Goal: Information Seeking & Learning: Learn about a topic

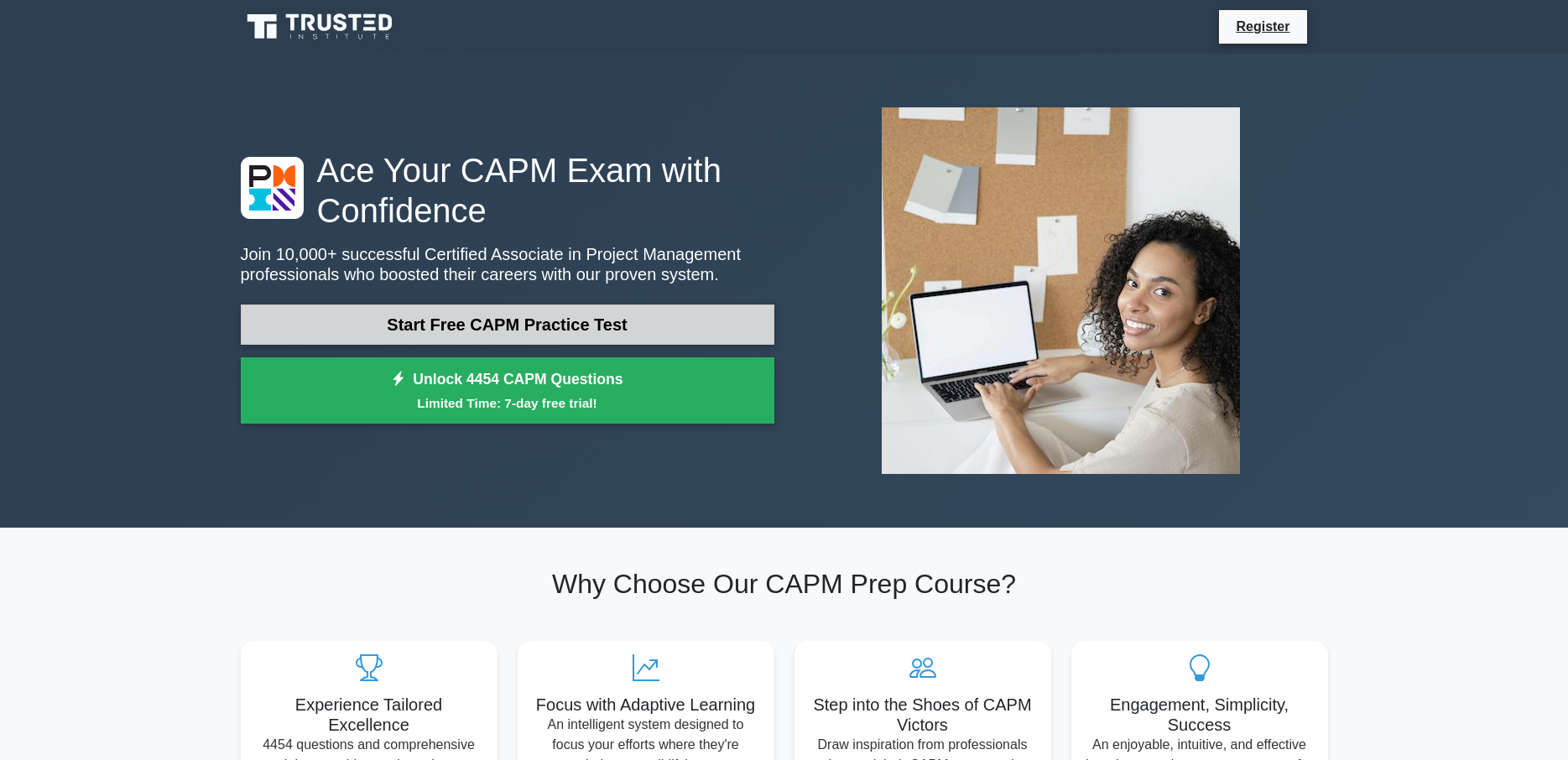
click at [487, 333] on link "Start Free CAPM Practice Test" at bounding box center [507, 324] width 533 height 41
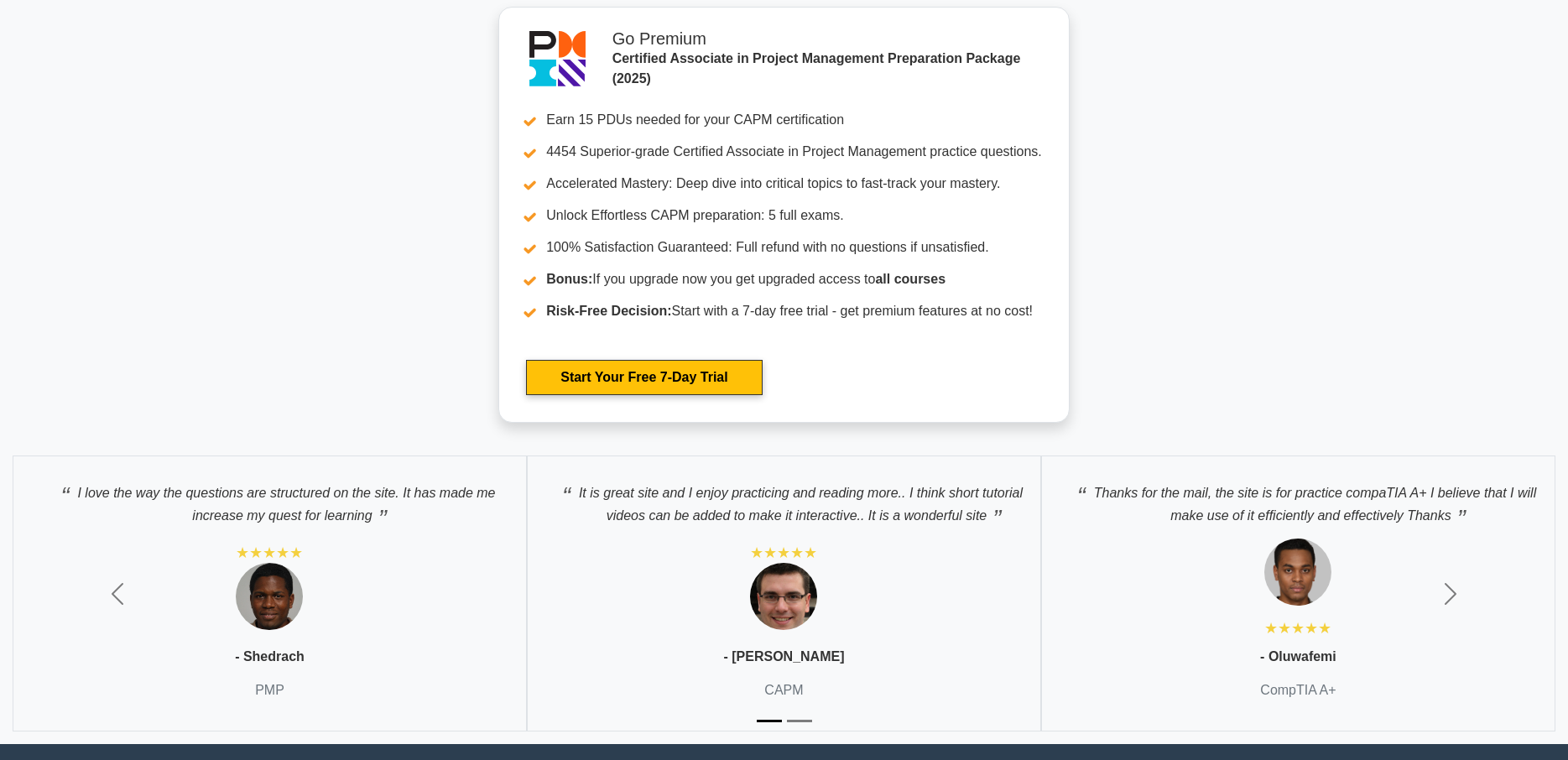
scroll to position [5216, 0]
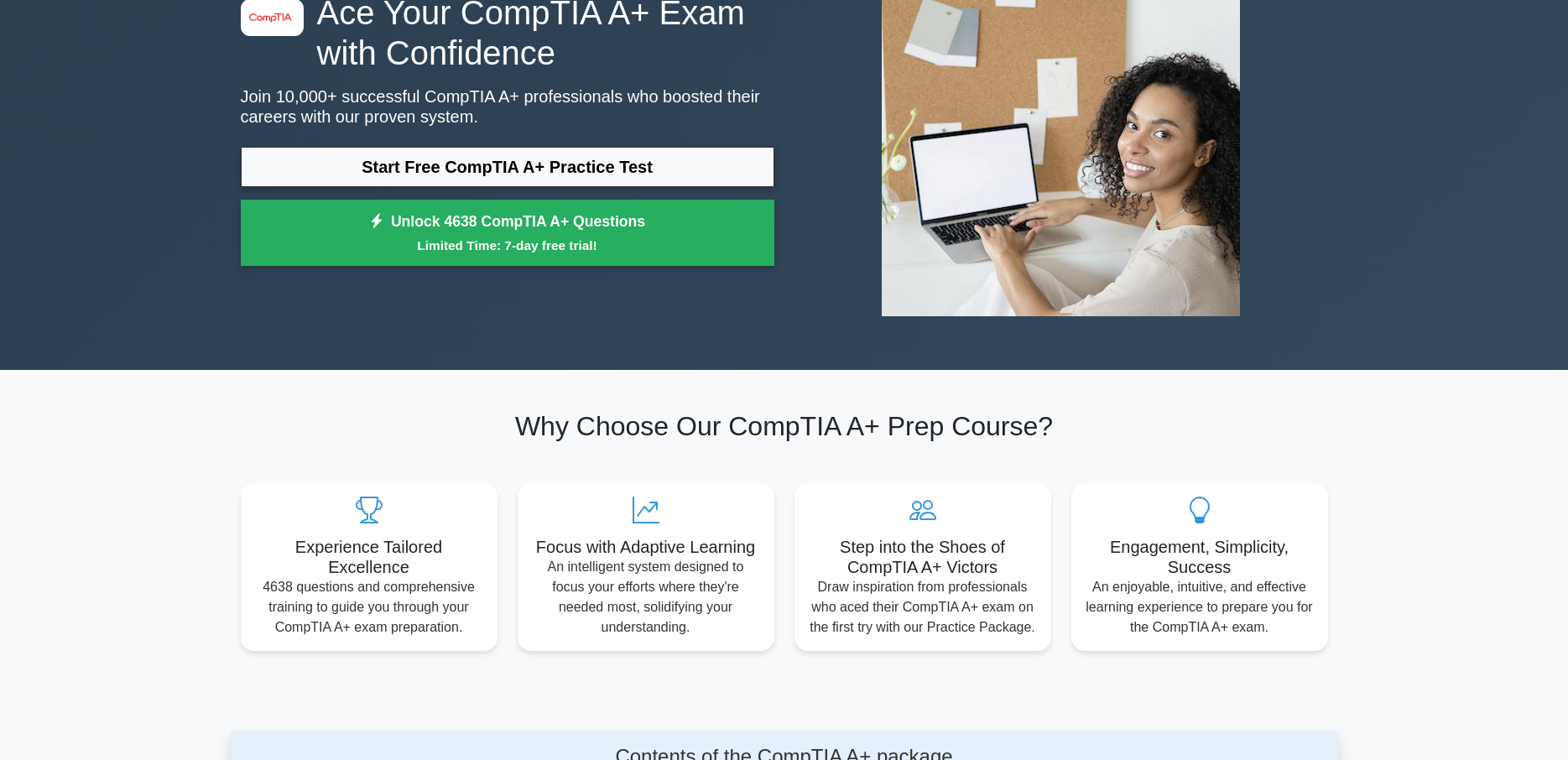
scroll to position [171, 0]
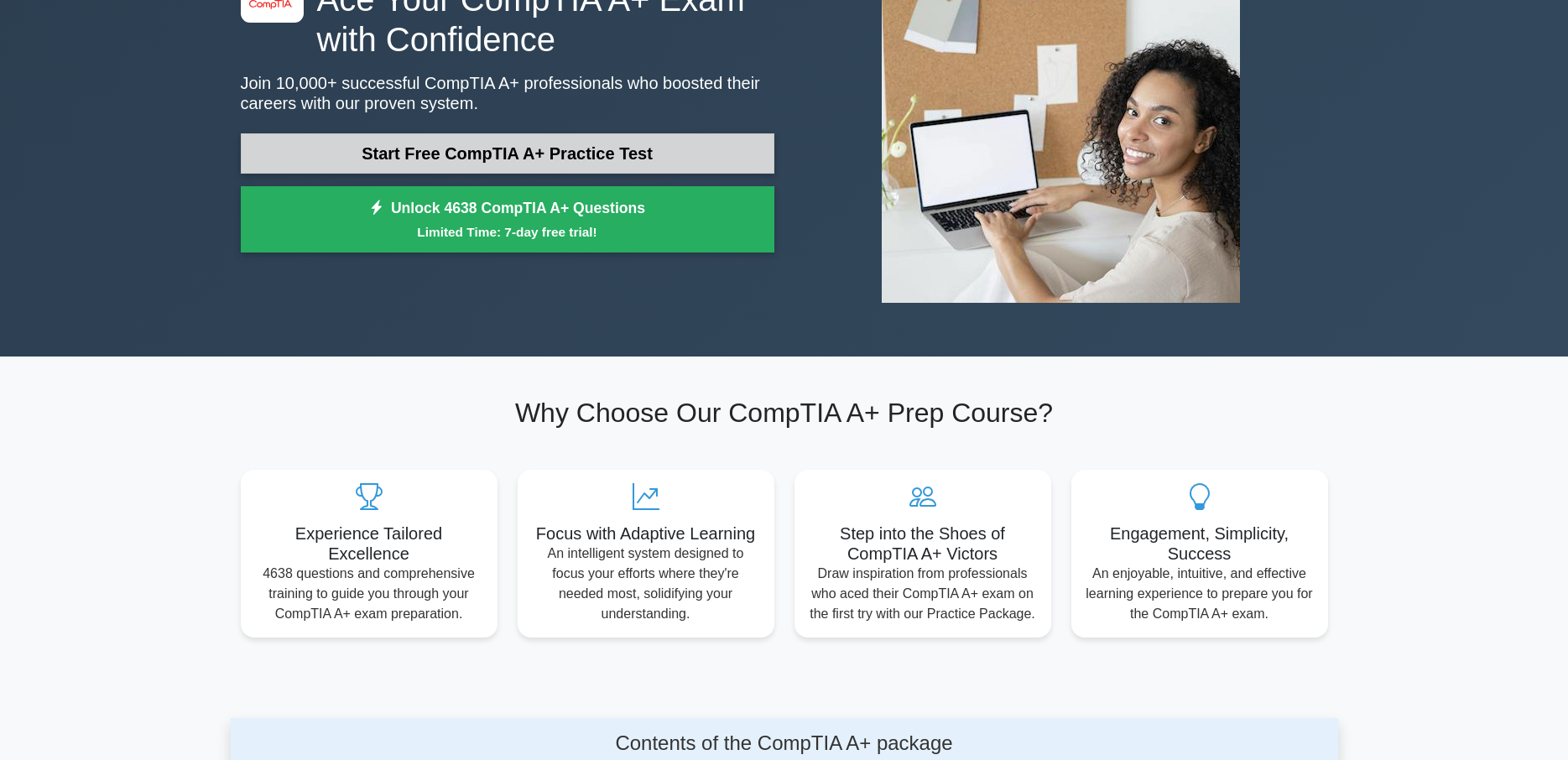
click at [577, 147] on link "Start Free CompTIA A+ Practice Test" at bounding box center [507, 153] width 533 height 41
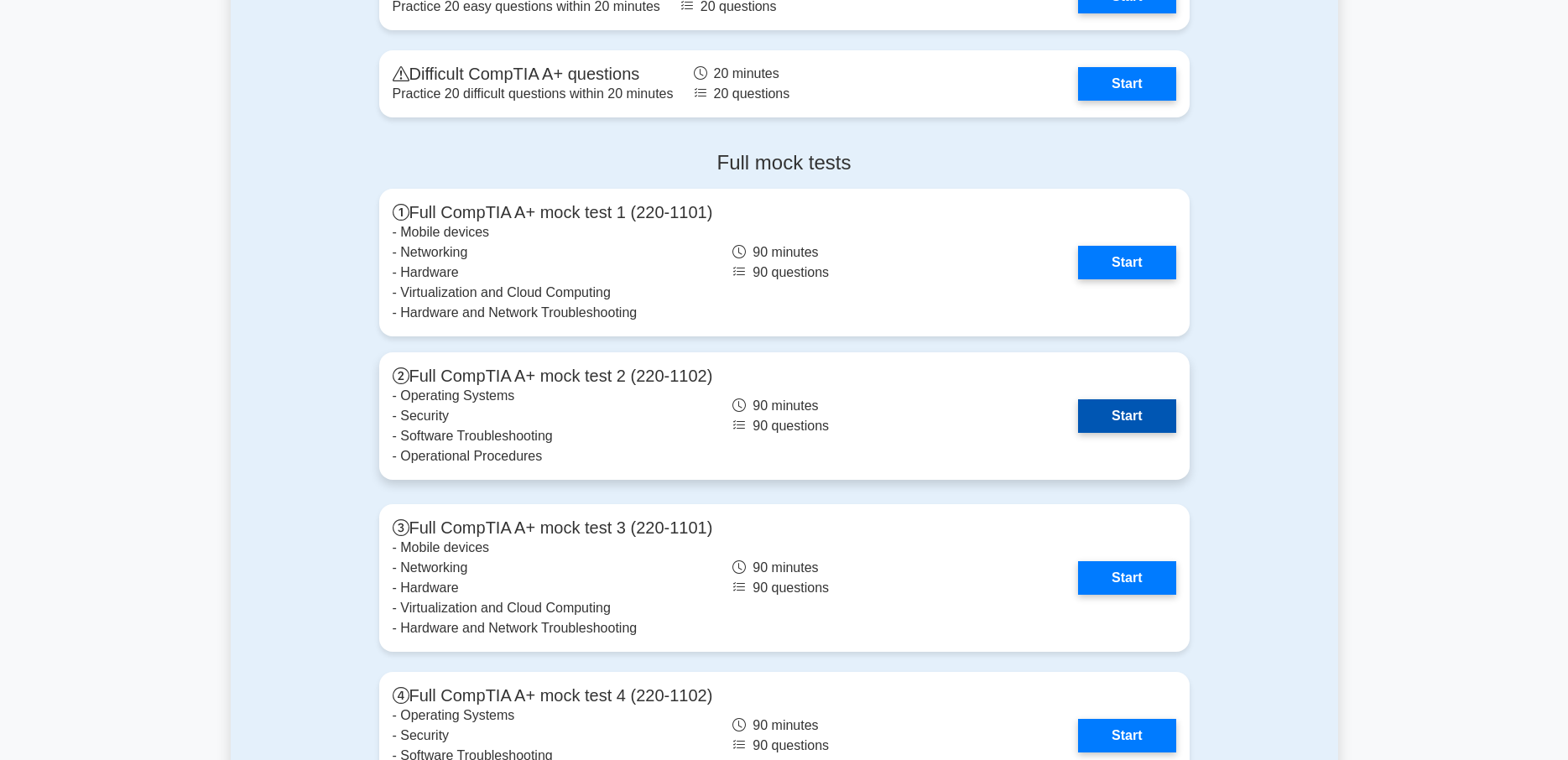
scroll to position [3508, 0]
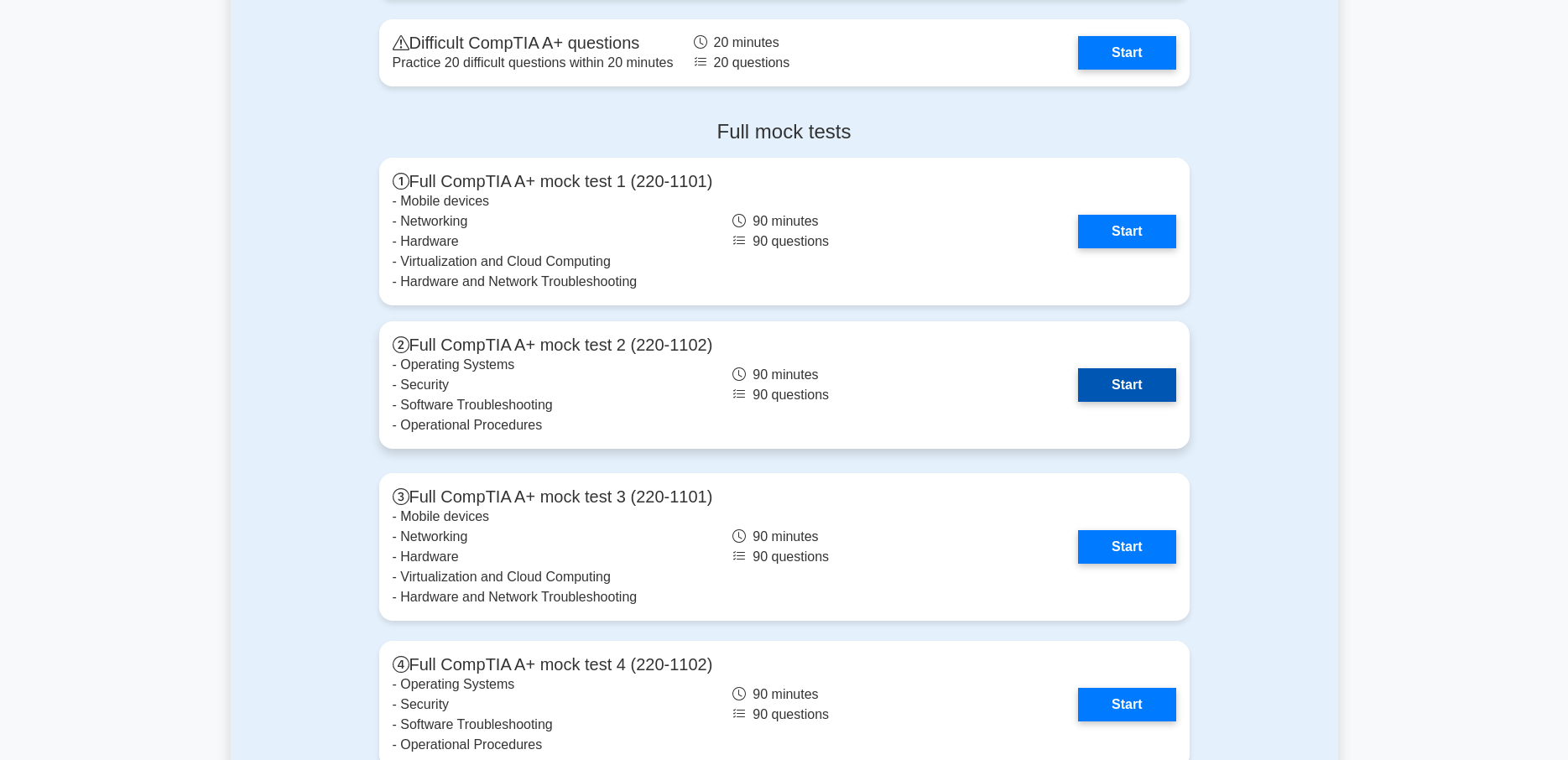
click at [1114, 389] on link "Start" at bounding box center [1127, 385] width 97 height 33
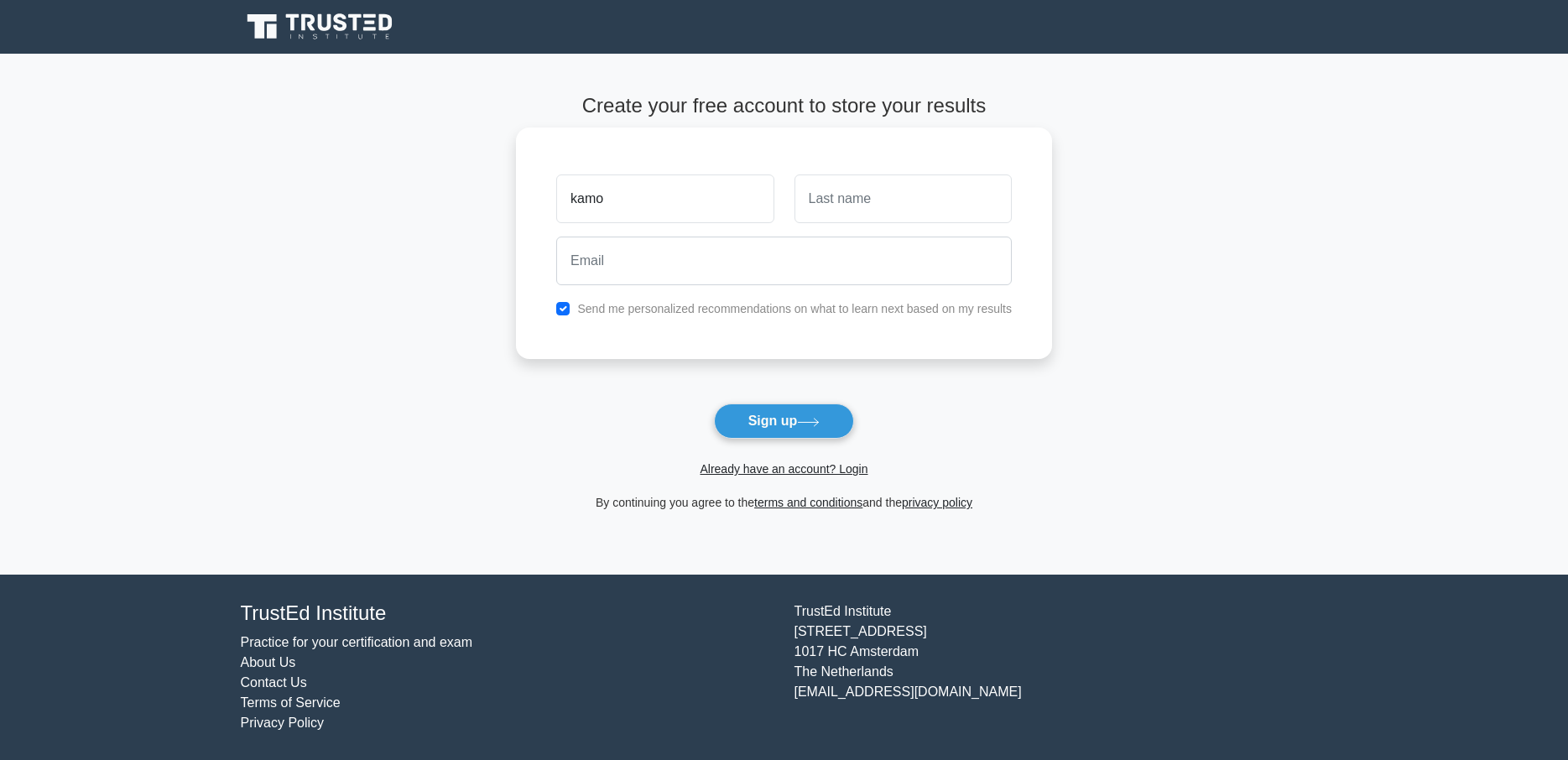
type input "kamo"
type input "letlape"
type input "l"
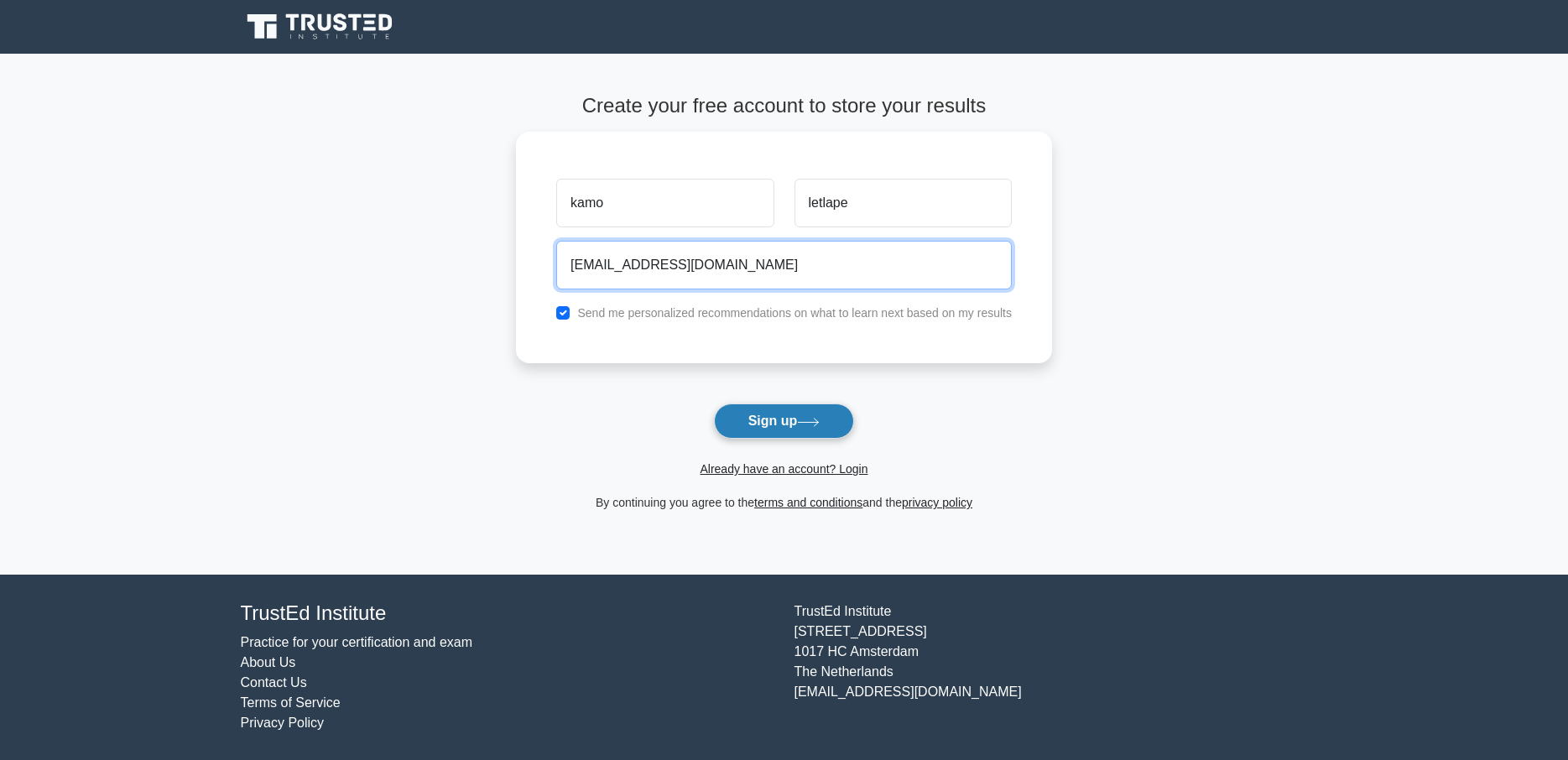
type input "[EMAIL_ADDRESS][DOMAIN_NAME]"
click at [797, 428] on button "Sign up" at bounding box center [784, 421] width 141 height 35
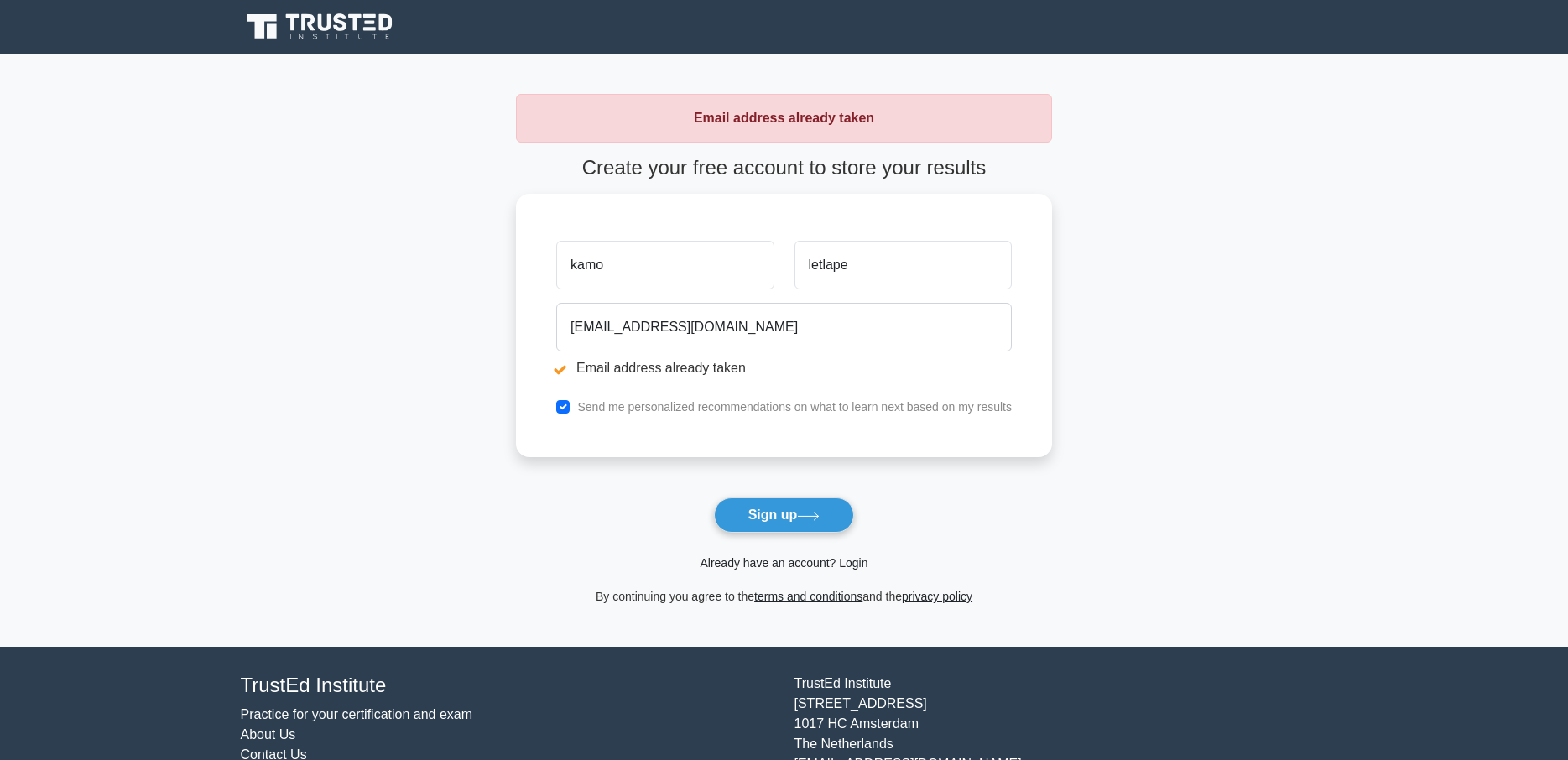
click at [734, 559] on link "Already have an account? Login" at bounding box center [784, 563] width 168 height 14
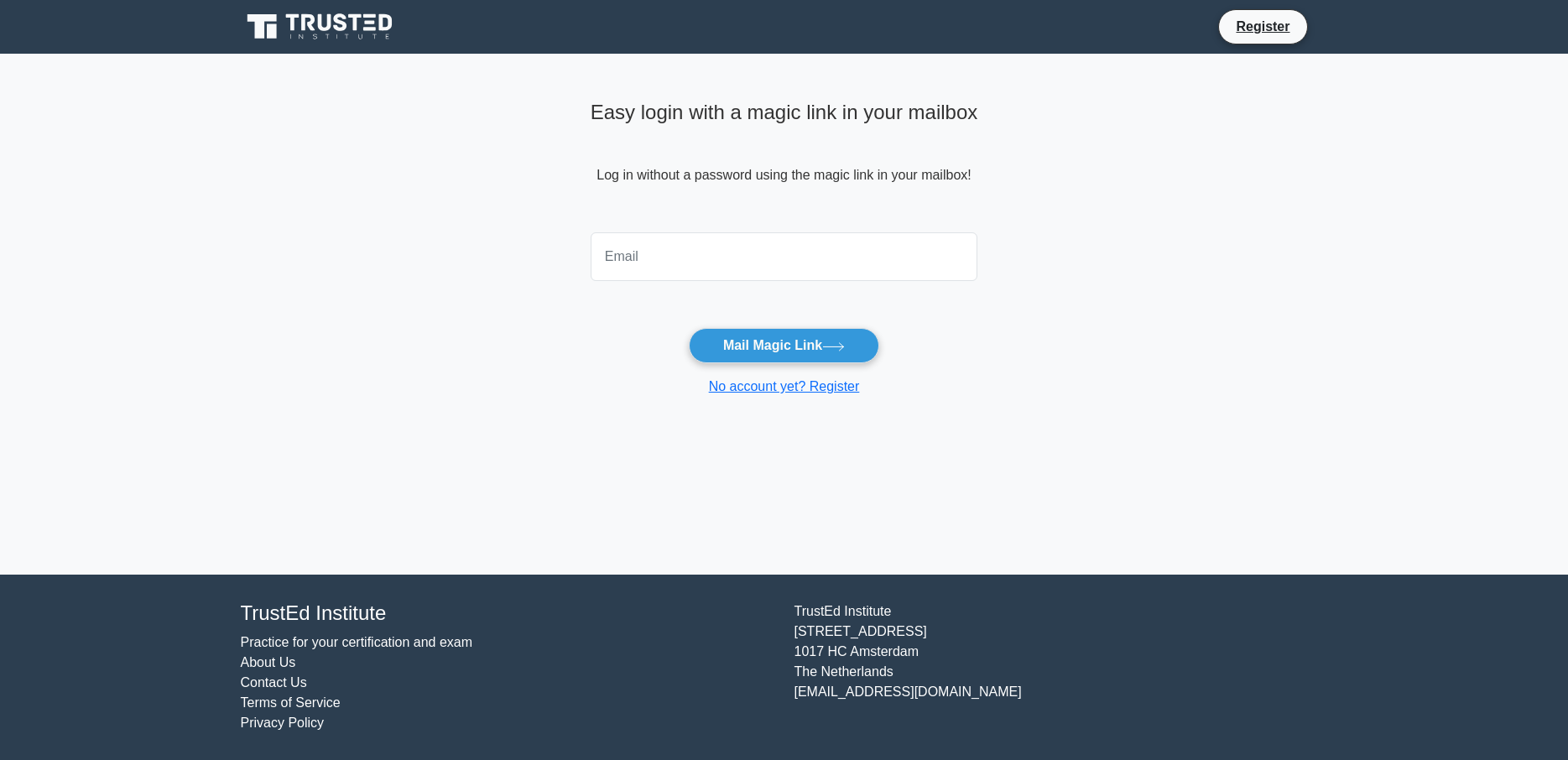
click at [711, 265] on input "email" at bounding box center [784, 257] width 387 height 49
type input "[EMAIL_ADDRESS][DOMAIN_NAME]"
click at [739, 352] on button "Mail Magic Link" at bounding box center [784, 345] width 190 height 35
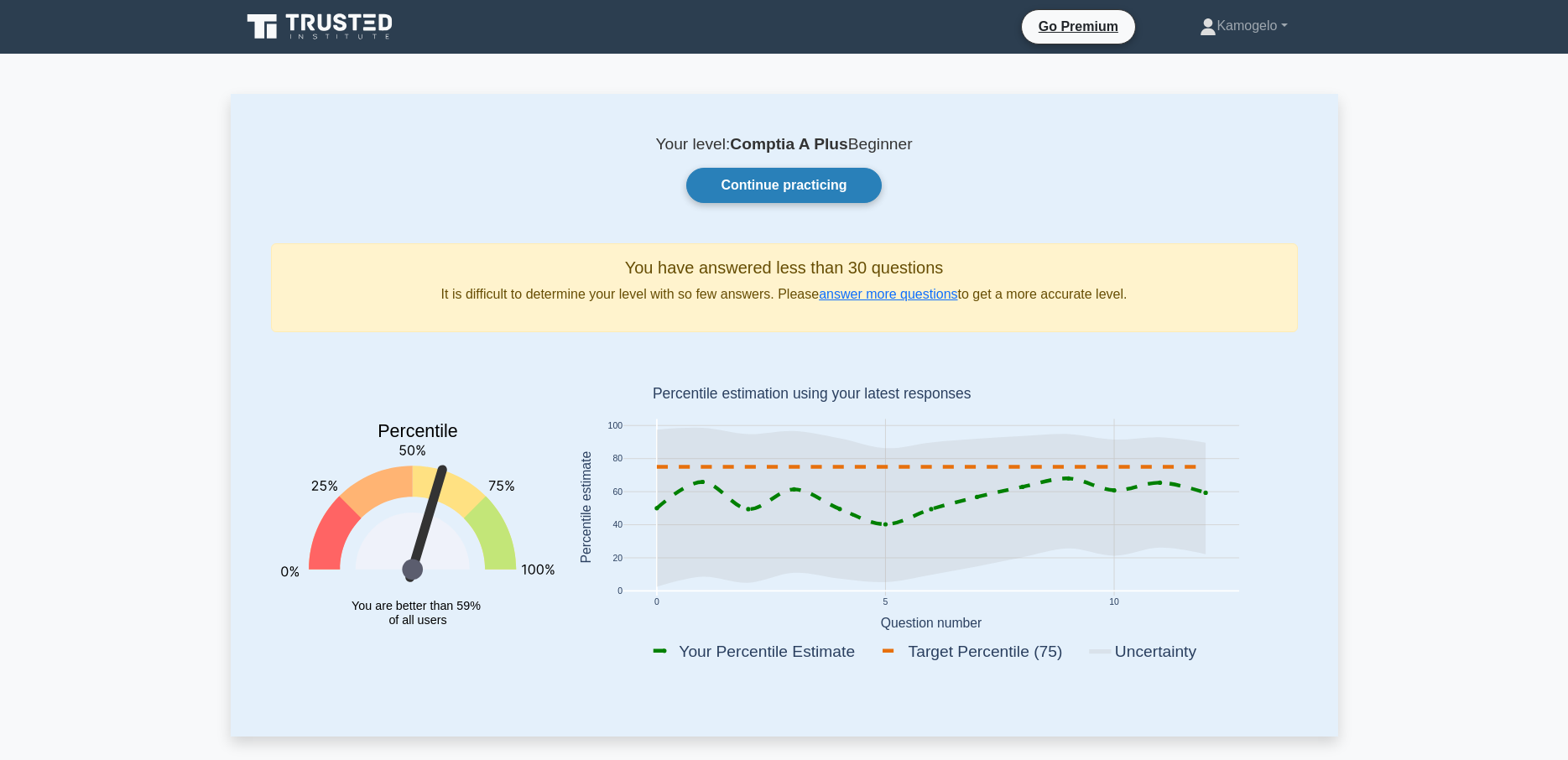
click at [814, 200] on link "Continue practicing" at bounding box center [784, 185] width 195 height 35
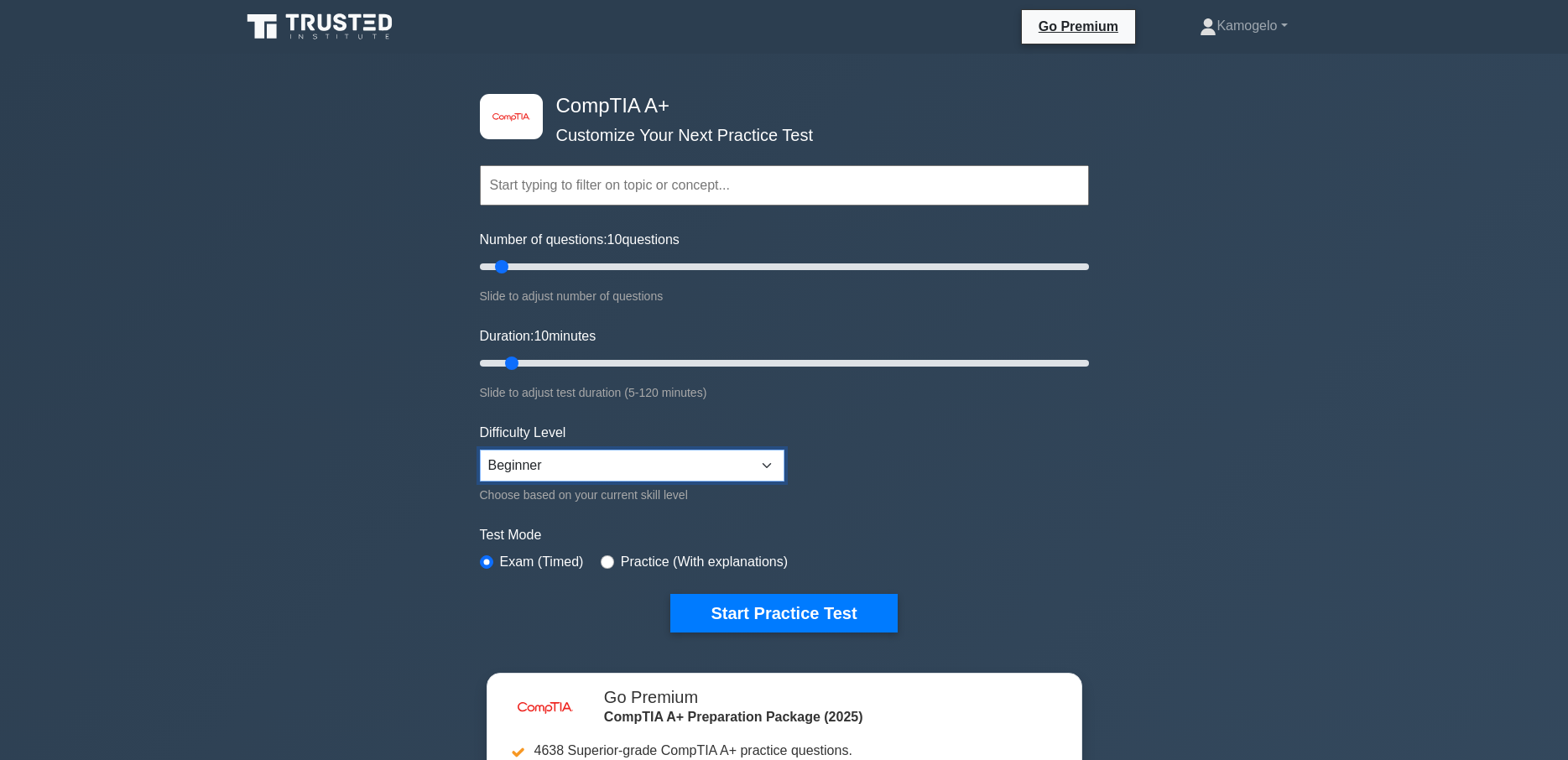
select select "intermediate"
click option "Intermediate" at bounding box center [0, 0] width 0 height 0
click at [610, 560] on input "radio" at bounding box center [607, 562] width 14 height 14
radio input "true"
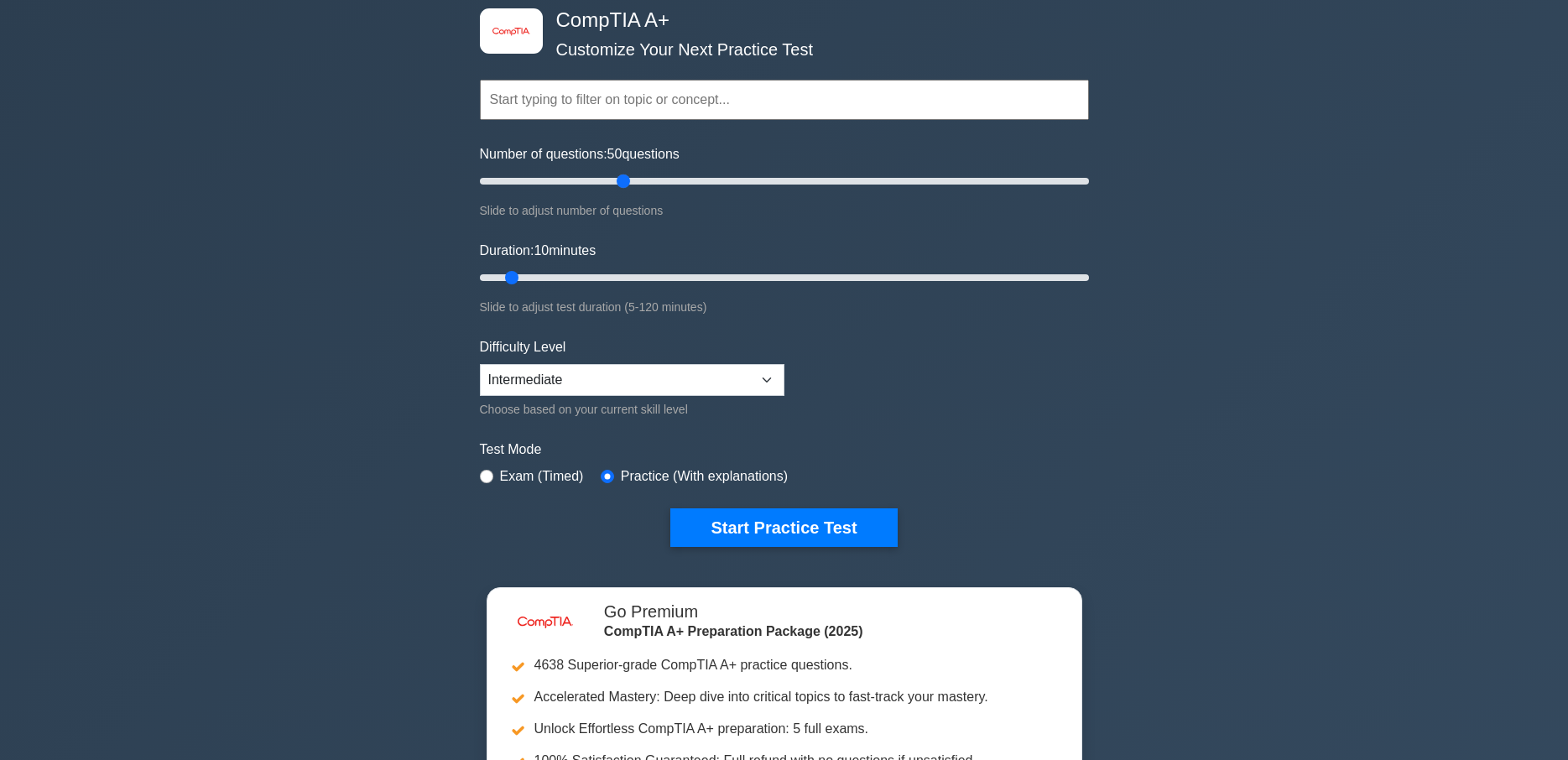
drag, startPoint x: 512, startPoint y: 180, endPoint x: 630, endPoint y: 179, distance: 118.0
type input "50"
click at [630, 179] on input "Number of questions: 50 questions" at bounding box center [784, 181] width 609 height 20
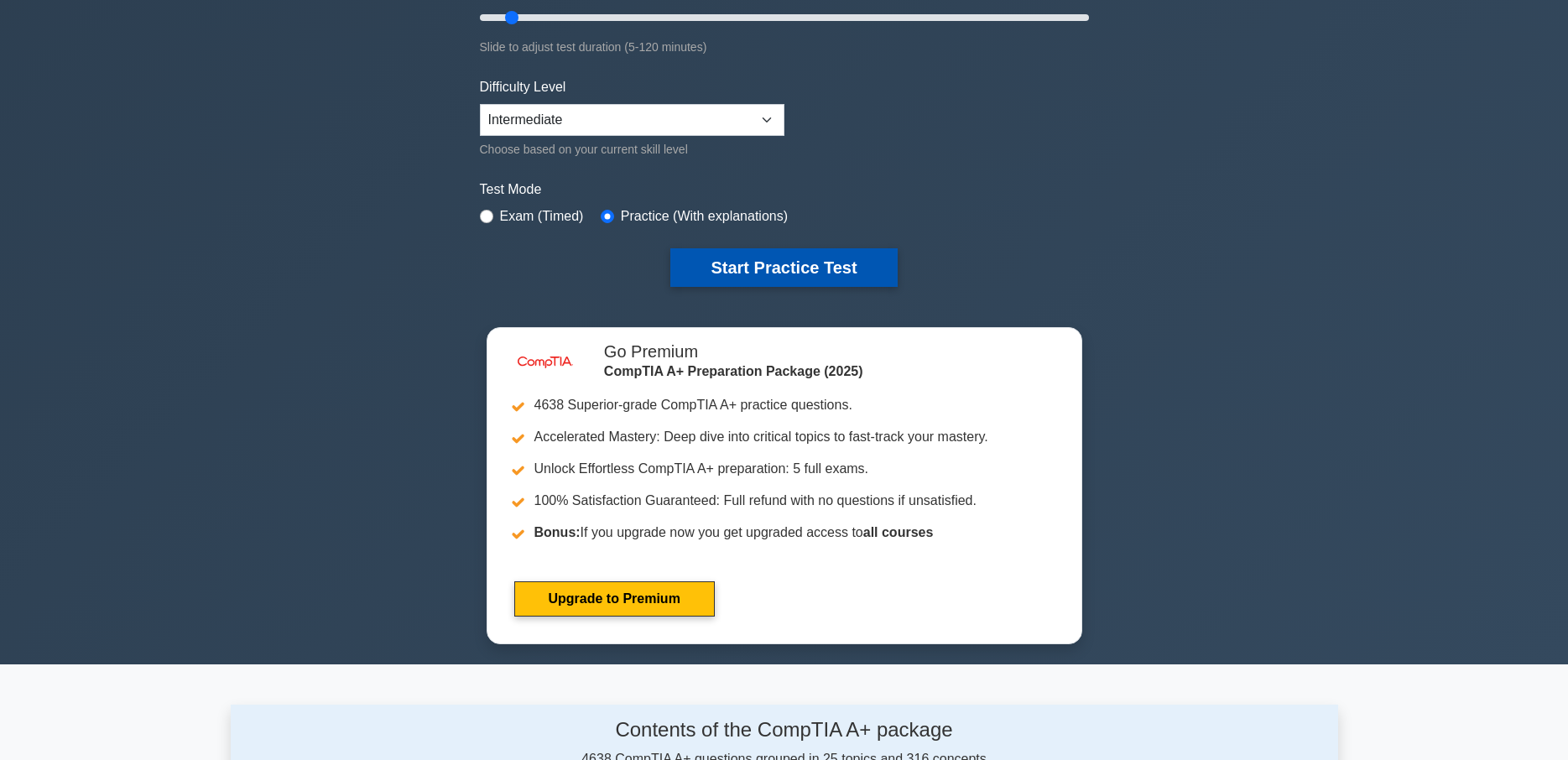
scroll to position [342, 0]
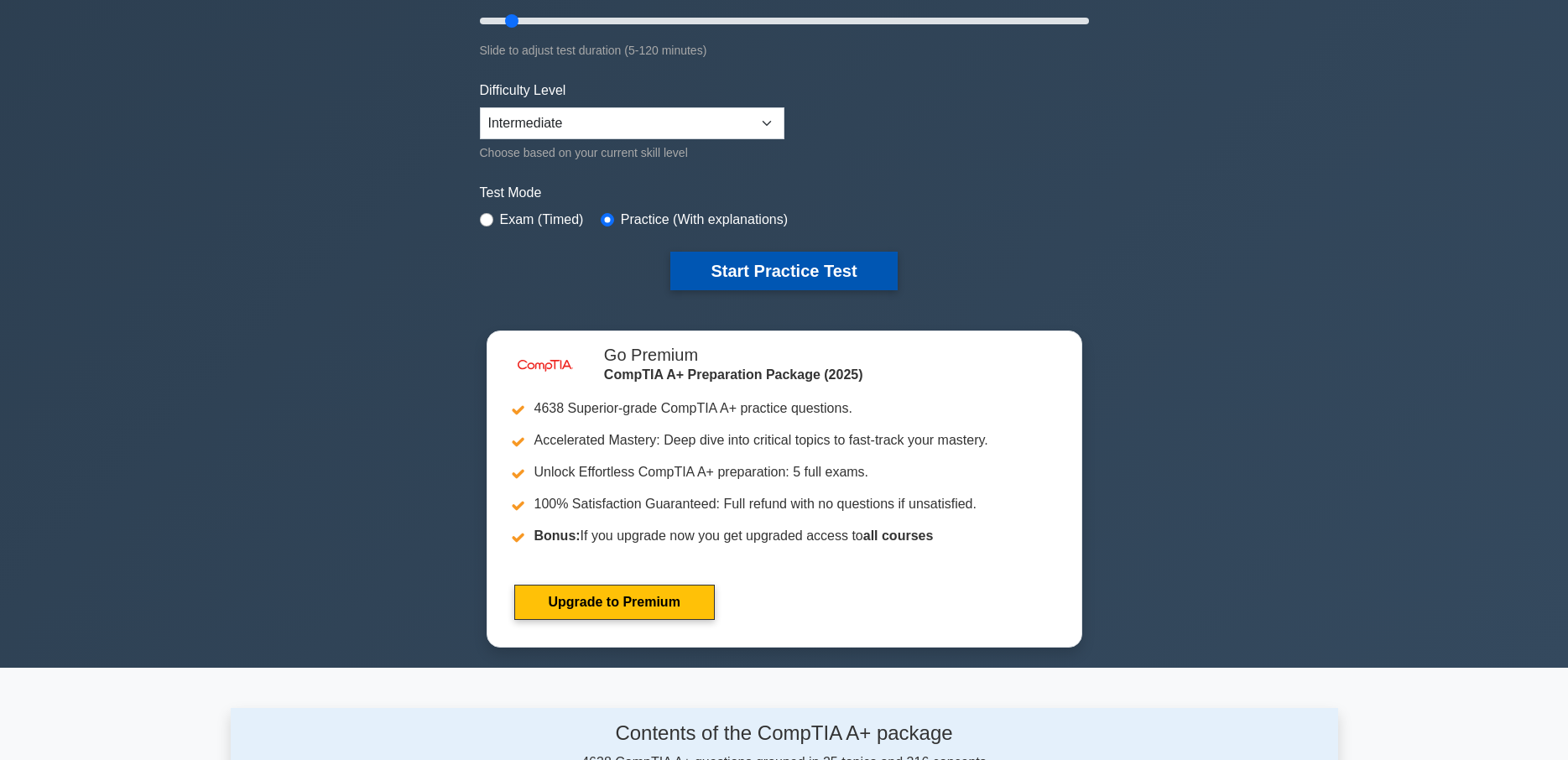
click at [745, 274] on button "Start Practice Test" at bounding box center [784, 270] width 227 height 39
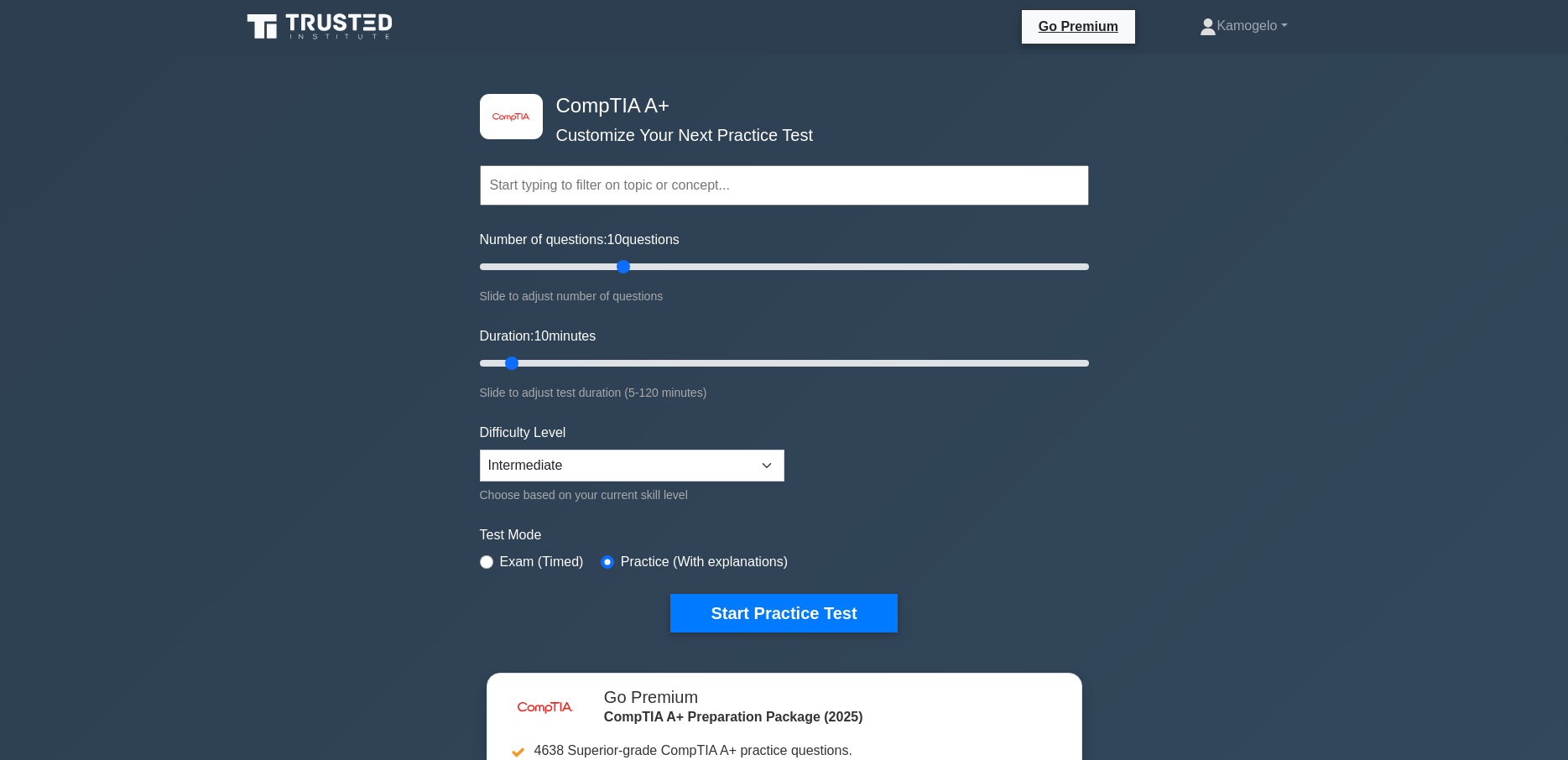
click at [573, 185] on input "text" at bounding box center [784, 185] width 609 height 41
type input "1102"
click at [670, 594] on button "Start Practice Test" at bounding box center [784, 613] width 227 height 39
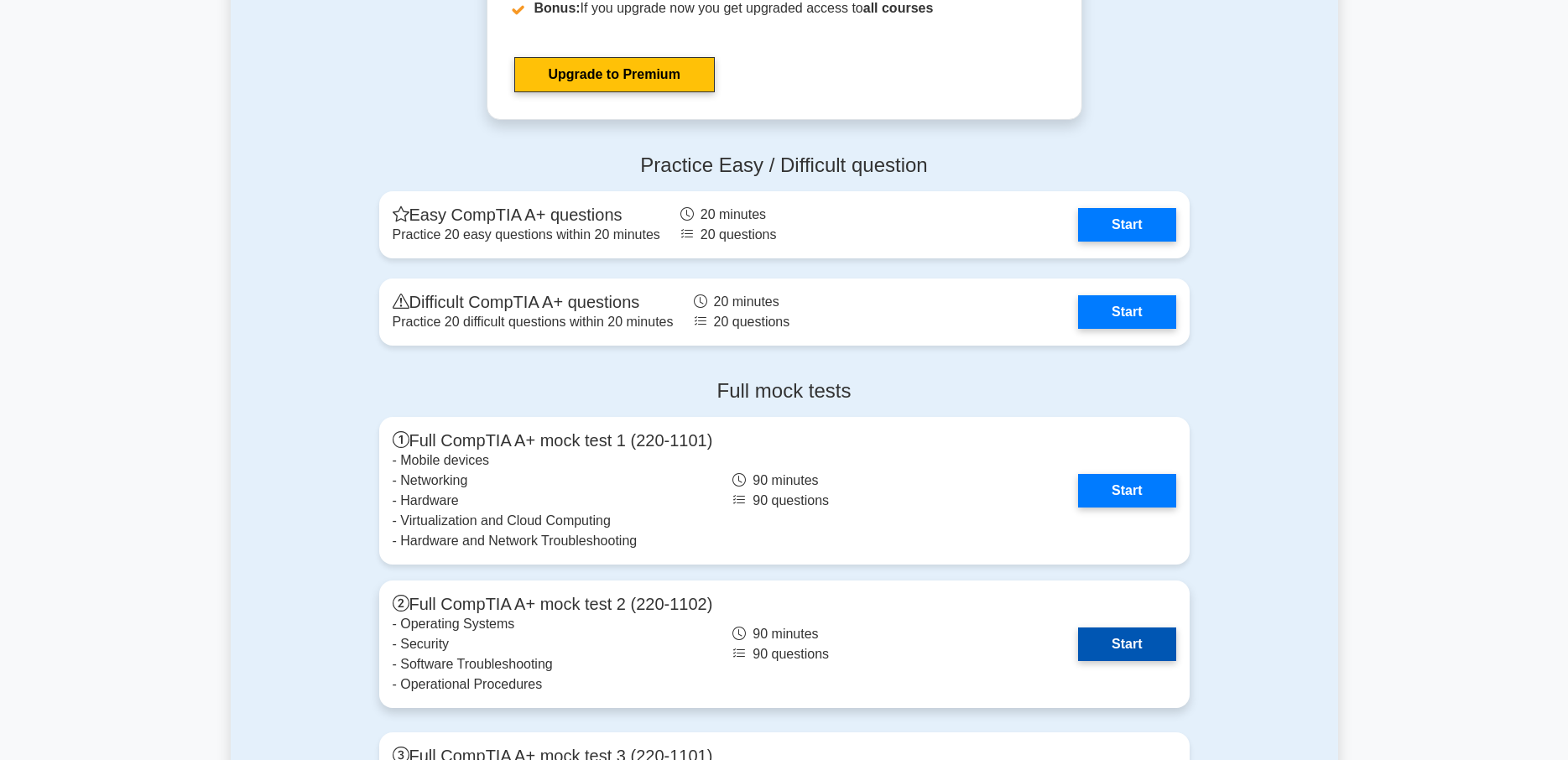
scroll to position [3594, 0]
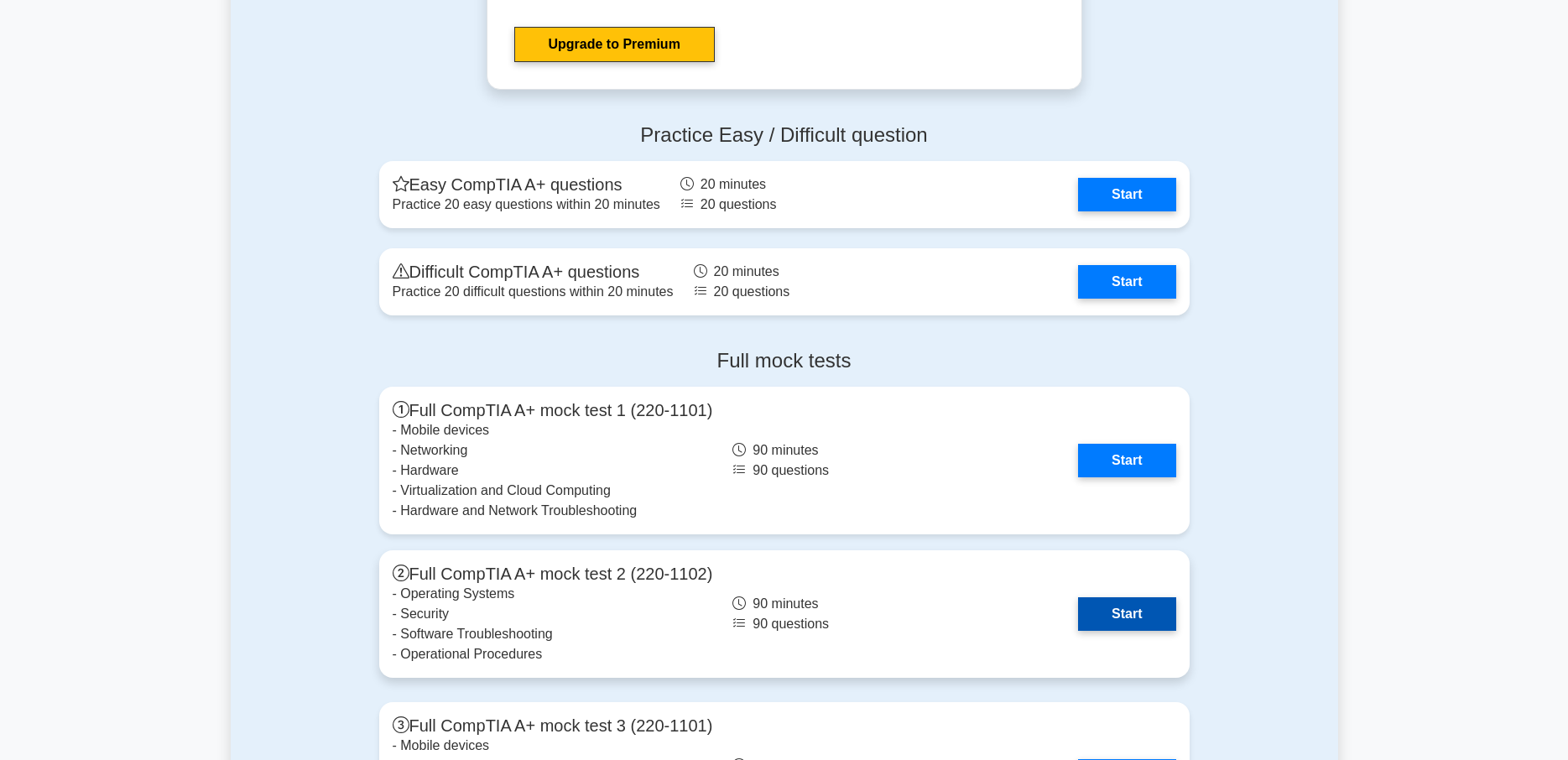
click at [1110, 620] on link "Start" at bounding box center [1127, 613] width 97 height 33
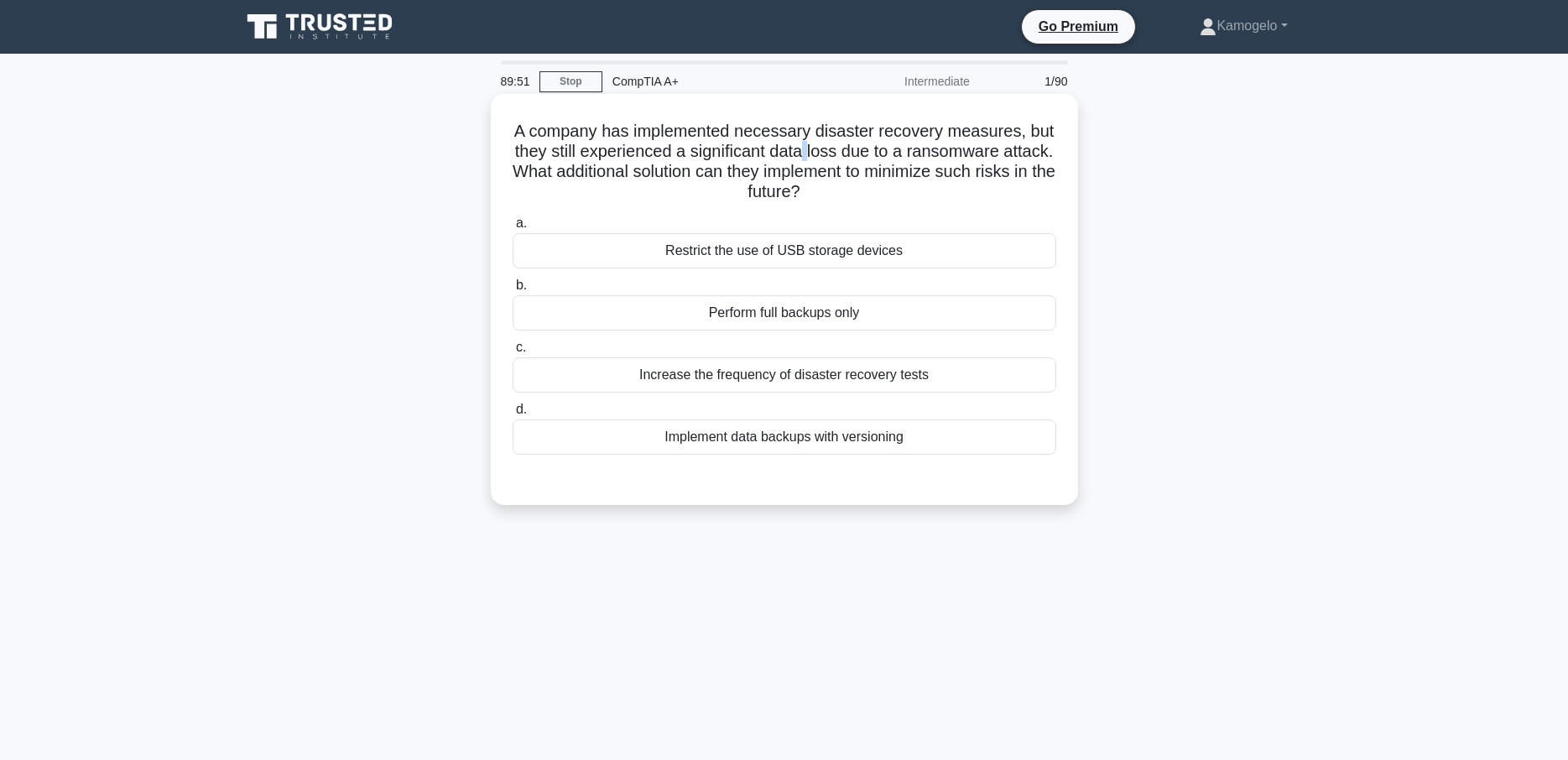
click at [808, 156] on h5 "A company has implemented necessary disaster recovery measures, but they still …" at bounding box center [784, 161] width 547 height 82
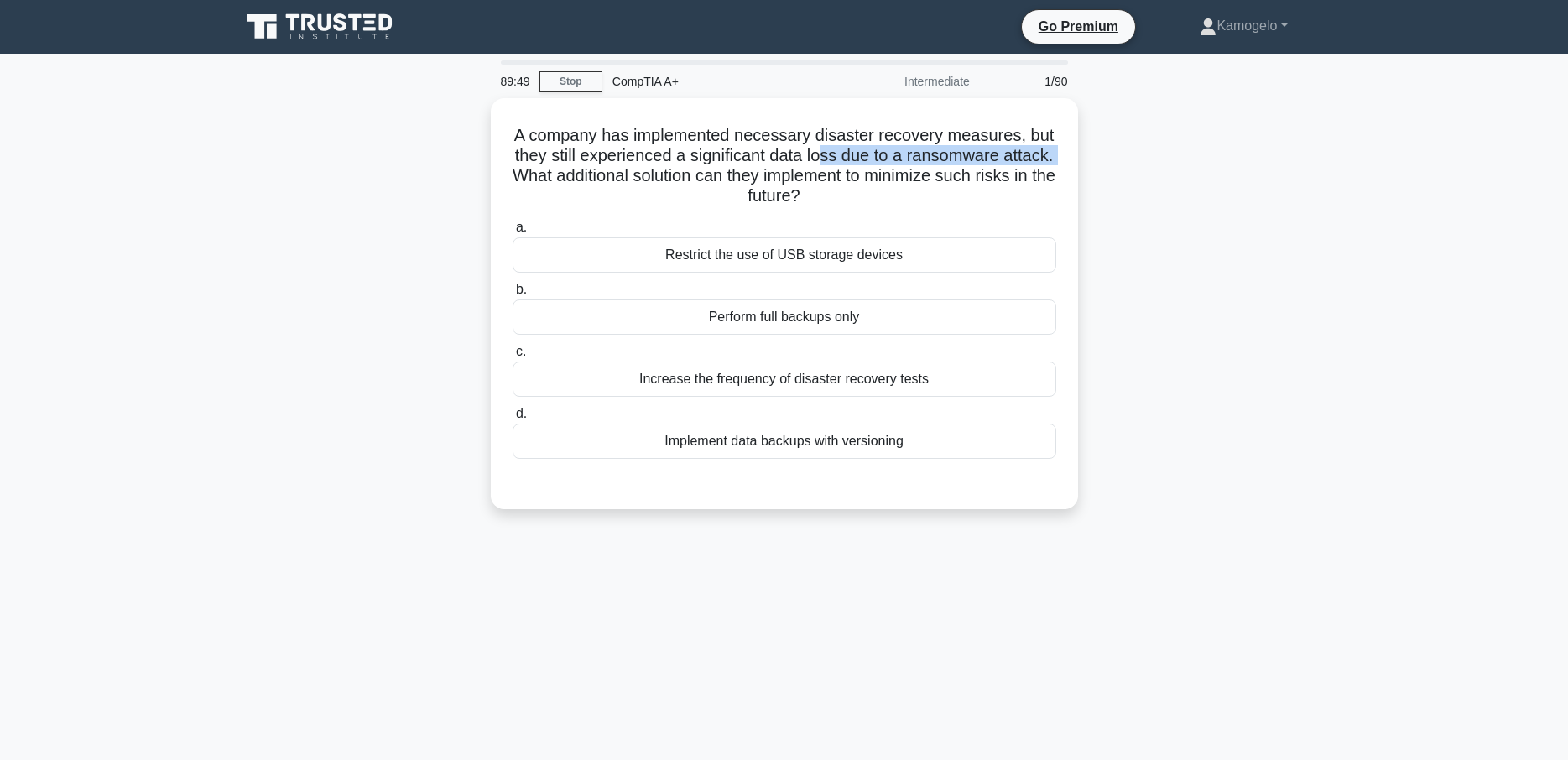
drag, startPoint x: 820, startPoint y: 158, endPoint x: 1110, endPoint y: 158, distance: 290.0
click at [1110, 158] on div "A company has implemented necessary disaster recovery measures, but they still …" at bounding box center [784, 313] width 1108 height 431
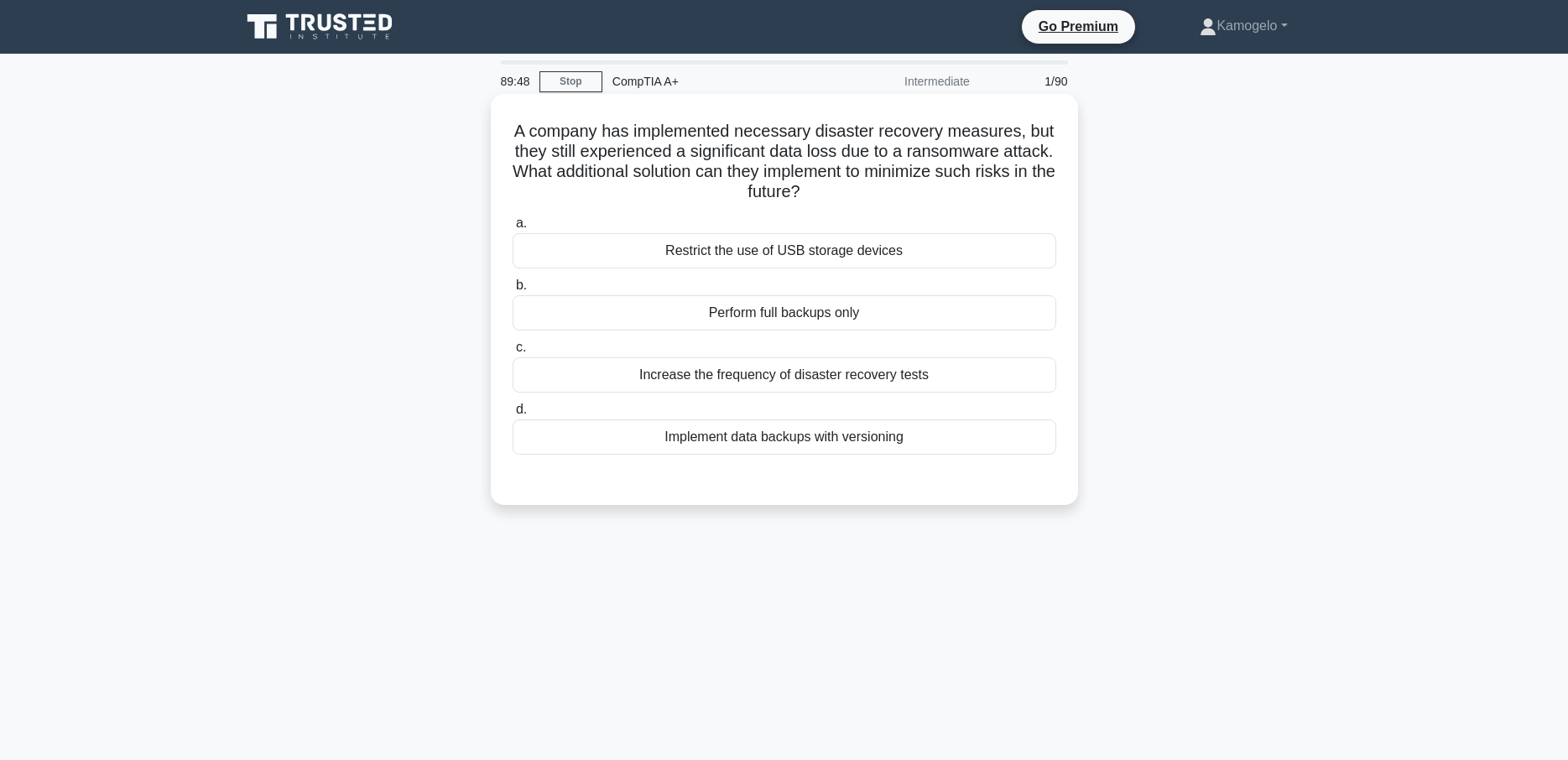
click at [1024, 207] on div "A company has implemented necessary disaster recovery measures, but they still …" at bounding box center [784, 300] width 574 height 398
click at [780, 434] on div "Implement data backups with versioning" at bounding box center [784, 437] width 544 height 35
click at [512, 415] on input "d. Implement data backups with versioning" at bounding box center [512, 410] width 0 height 11
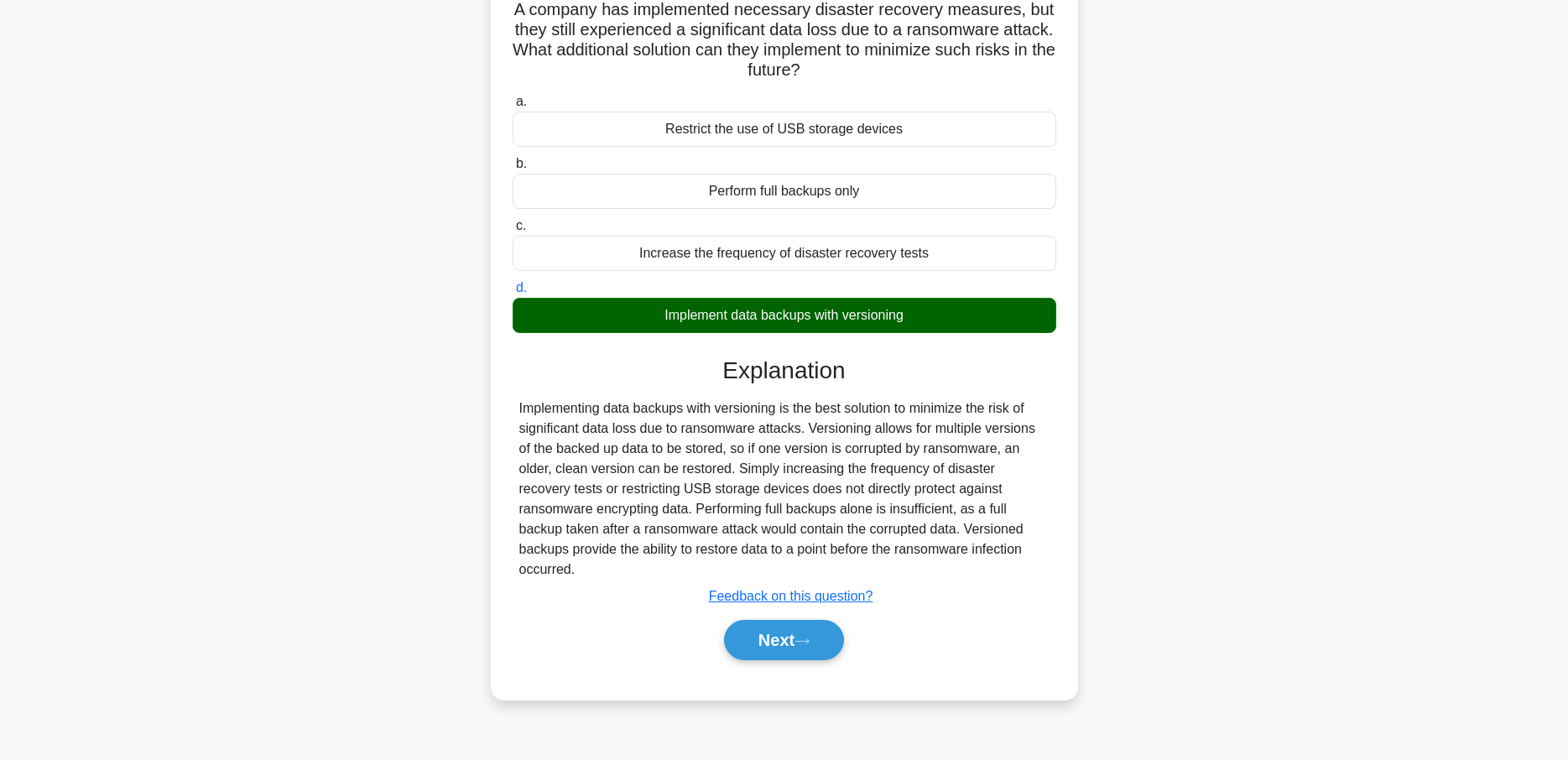
scroll to position [146, 0]
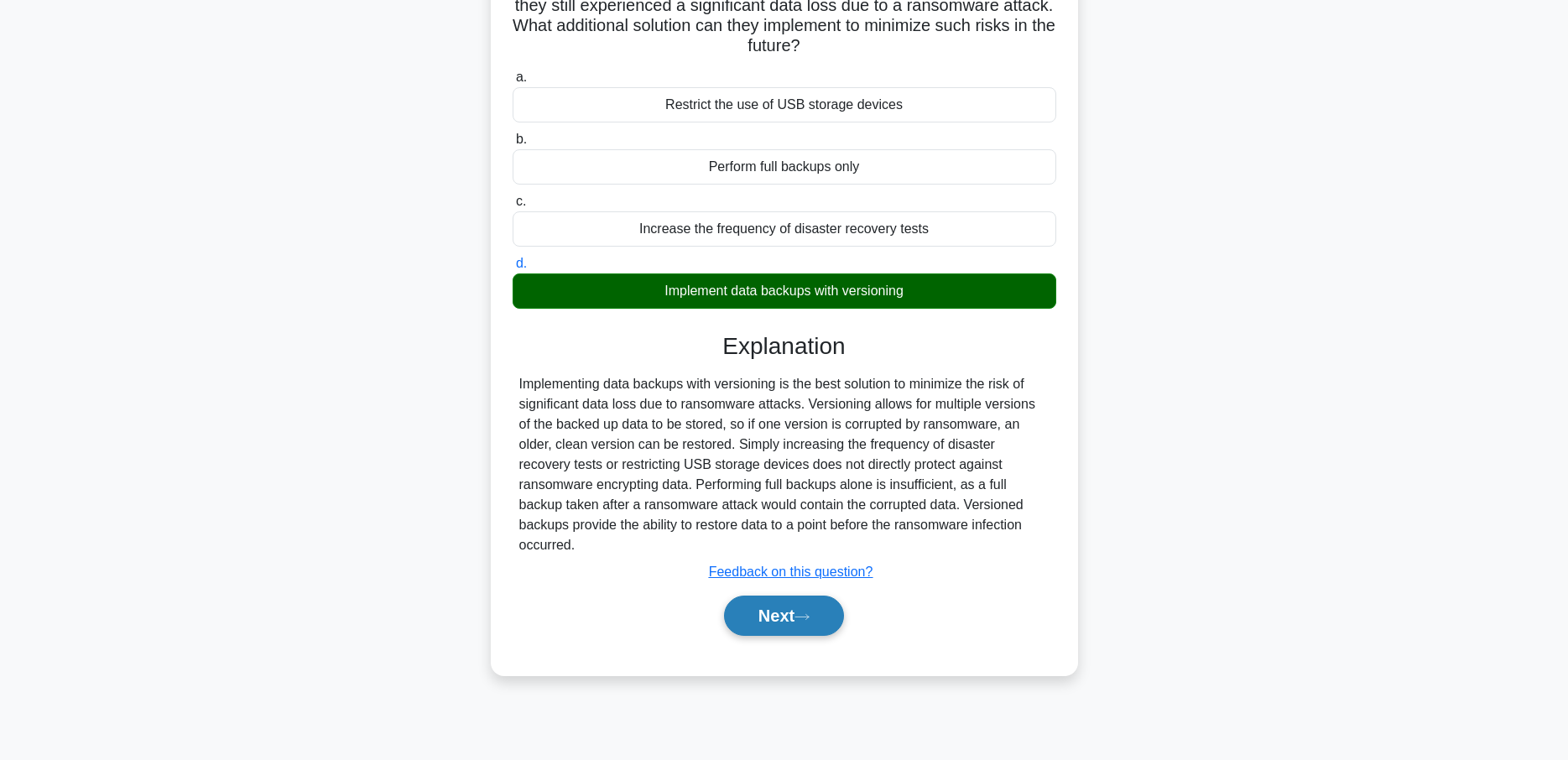
click at [782, 595] on button "Next" at bounding box center [784, 615] width 120 height 41
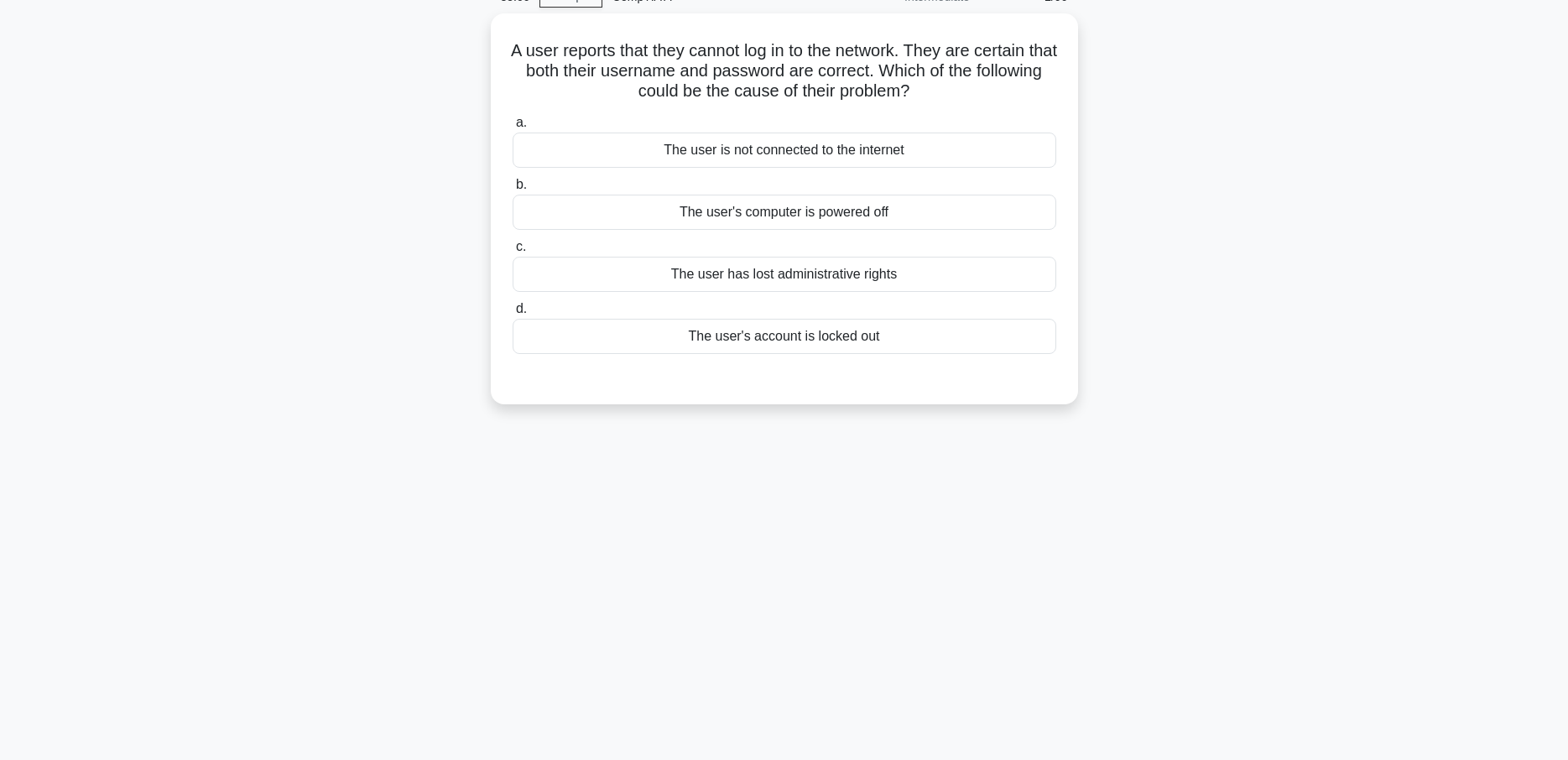
scroll to position [0, 0]
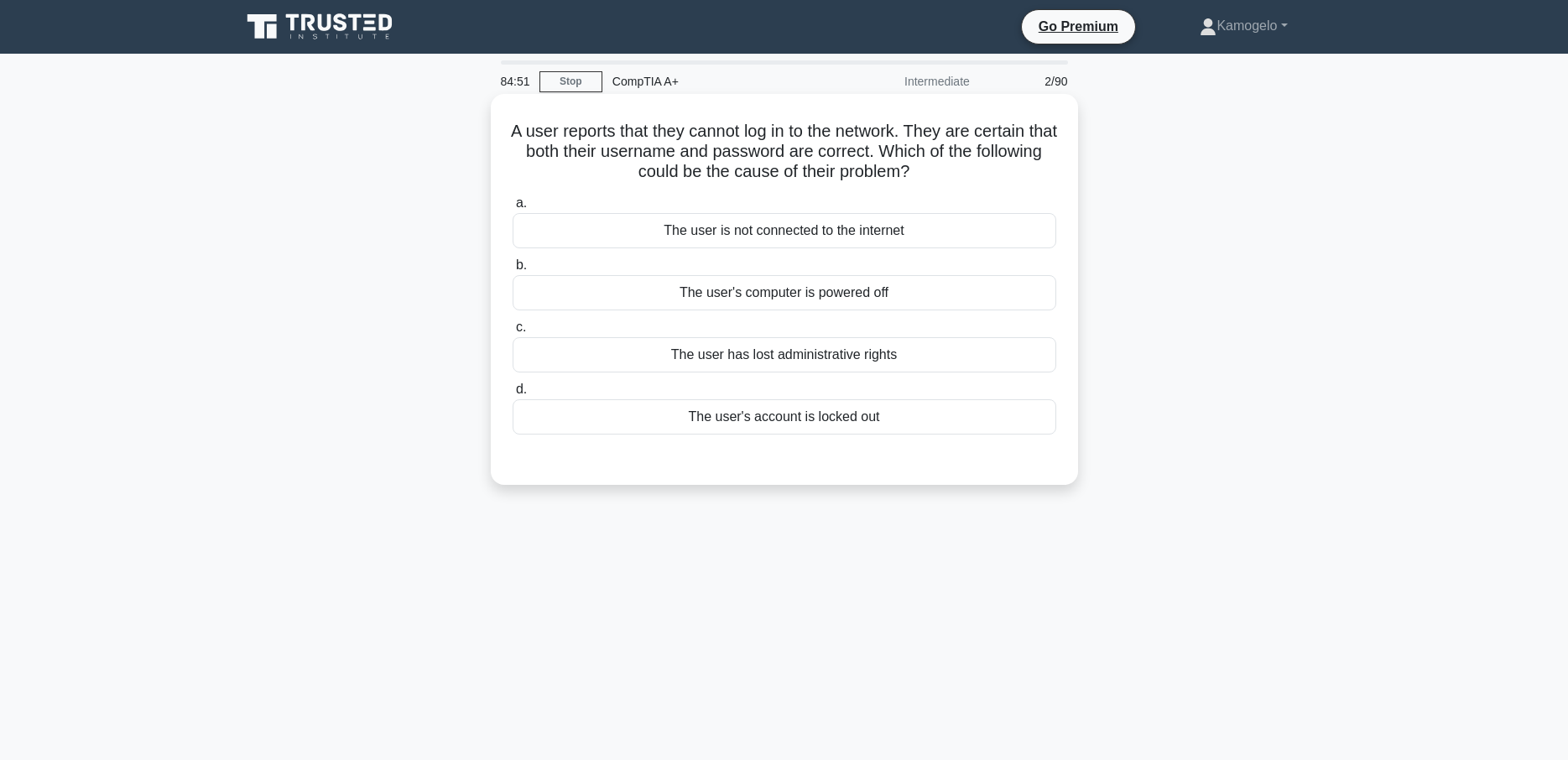
click at [828, 415] on div "The user's account is locked out" at bounding box center [784, 416] width 544 height 35
click at [512, 395] on input "d. The user's account is locked out" at bounding box center [512, 390] width 0 height 11
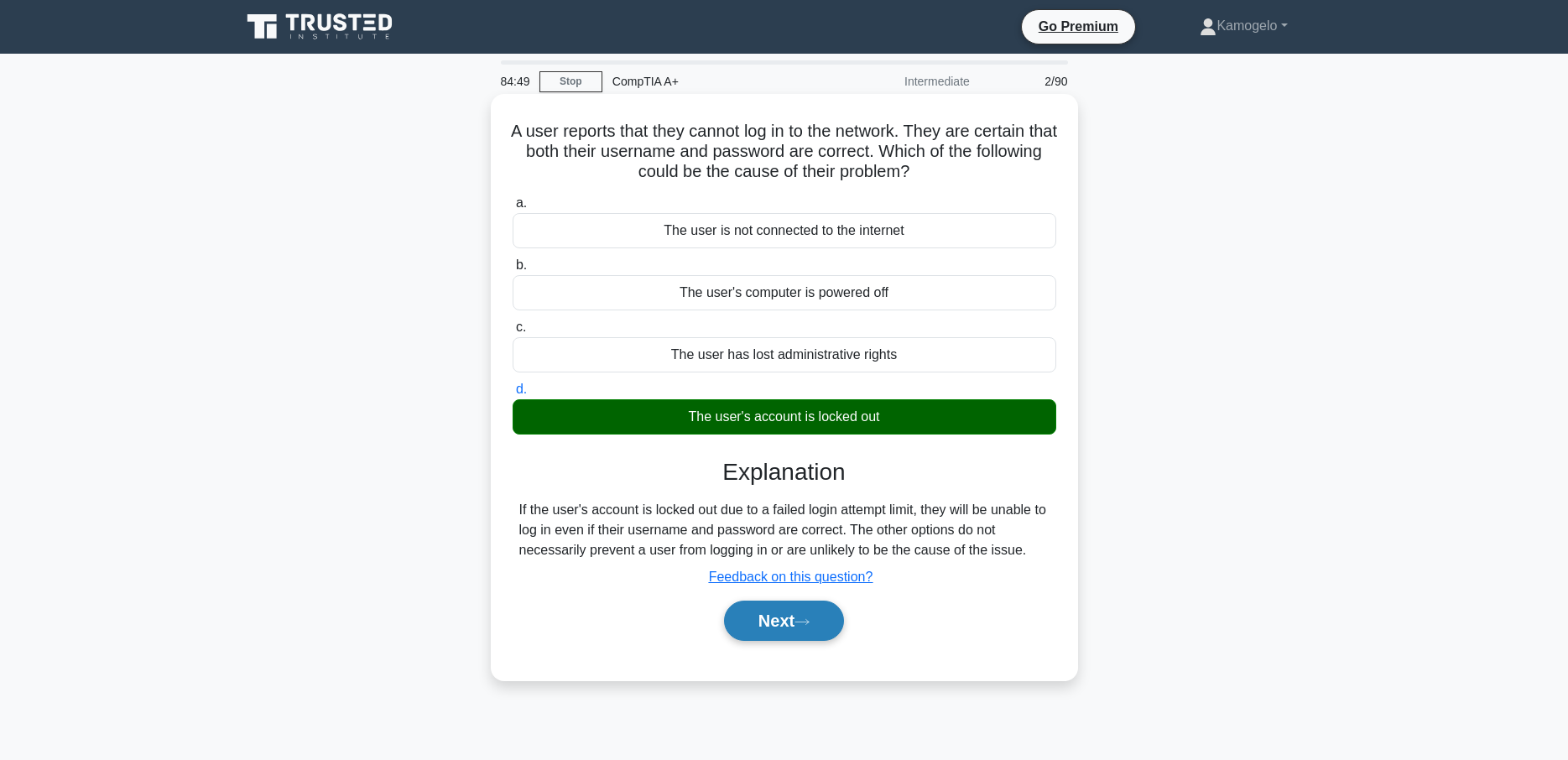
click at [810, 627] on icon at bounding box center [802, 622] width 15 height 9
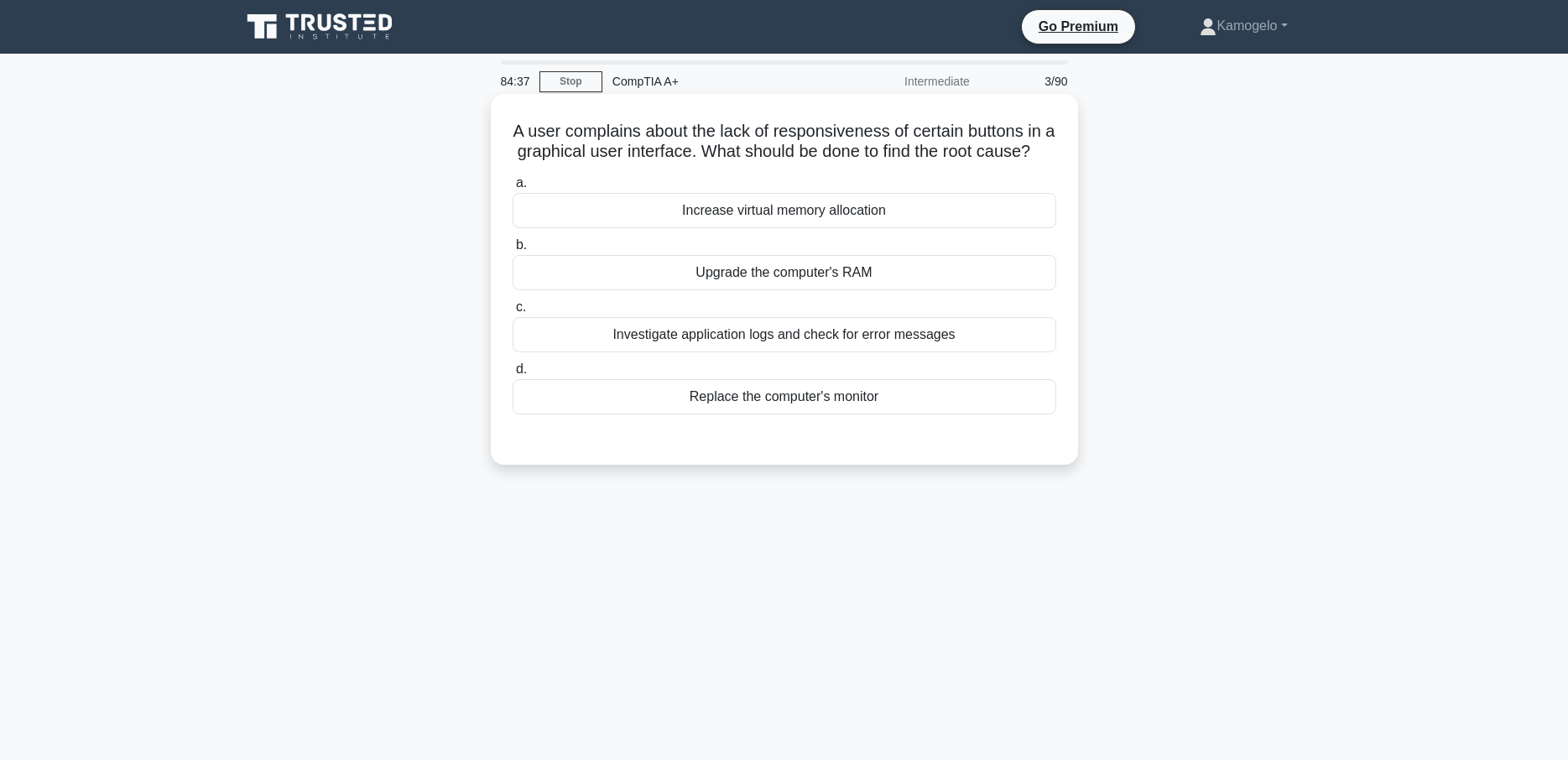
click at [802, 339] on div "Investigate application logs and check for error messages" at bounding box center [784, 334] width 544 height 35
click at [512, 312] on input "c. Investigate application logs and check for error messages" at bounding box center [512, 307] width 0 height 11
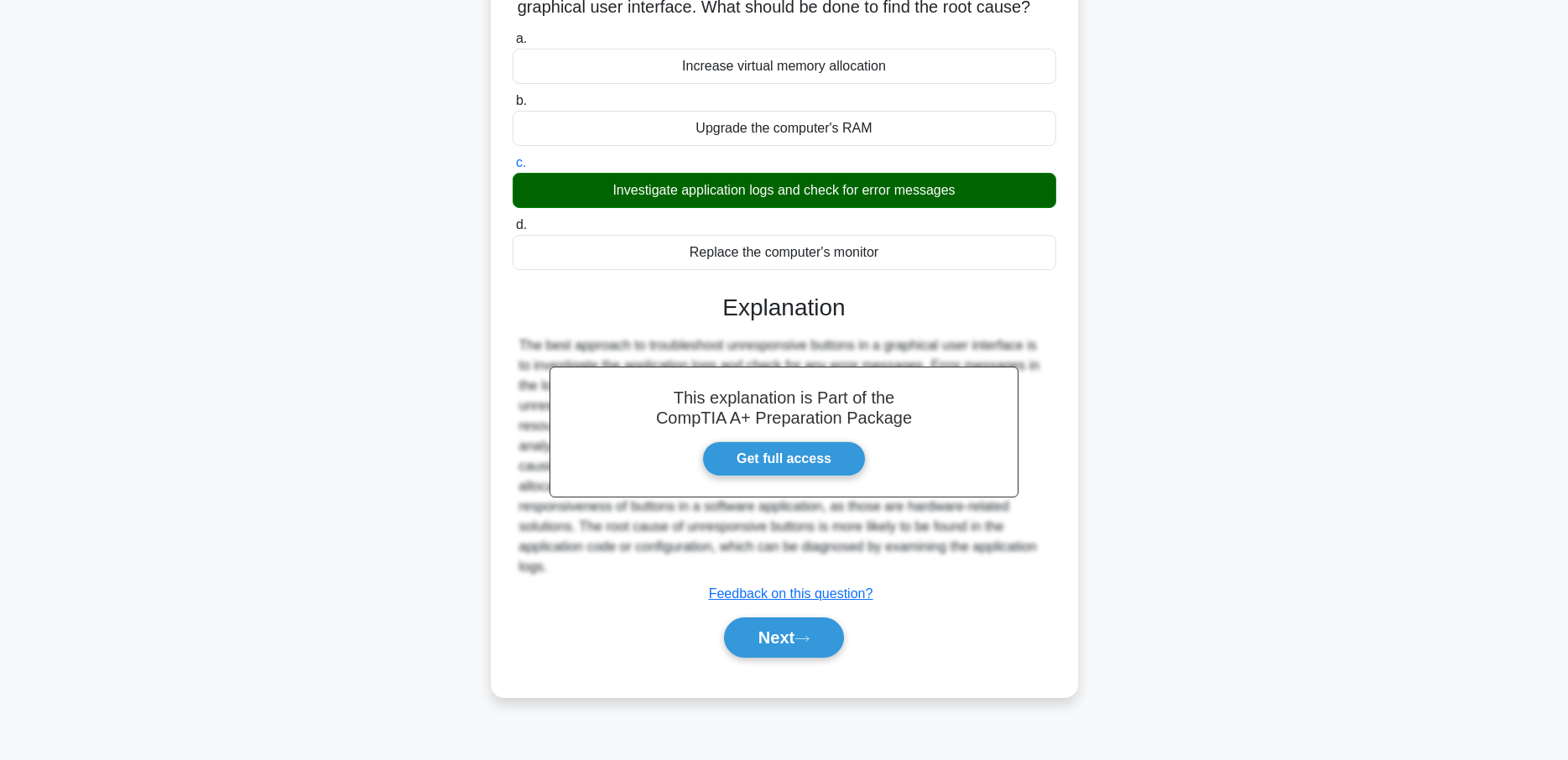
scroll to position [146, 0]
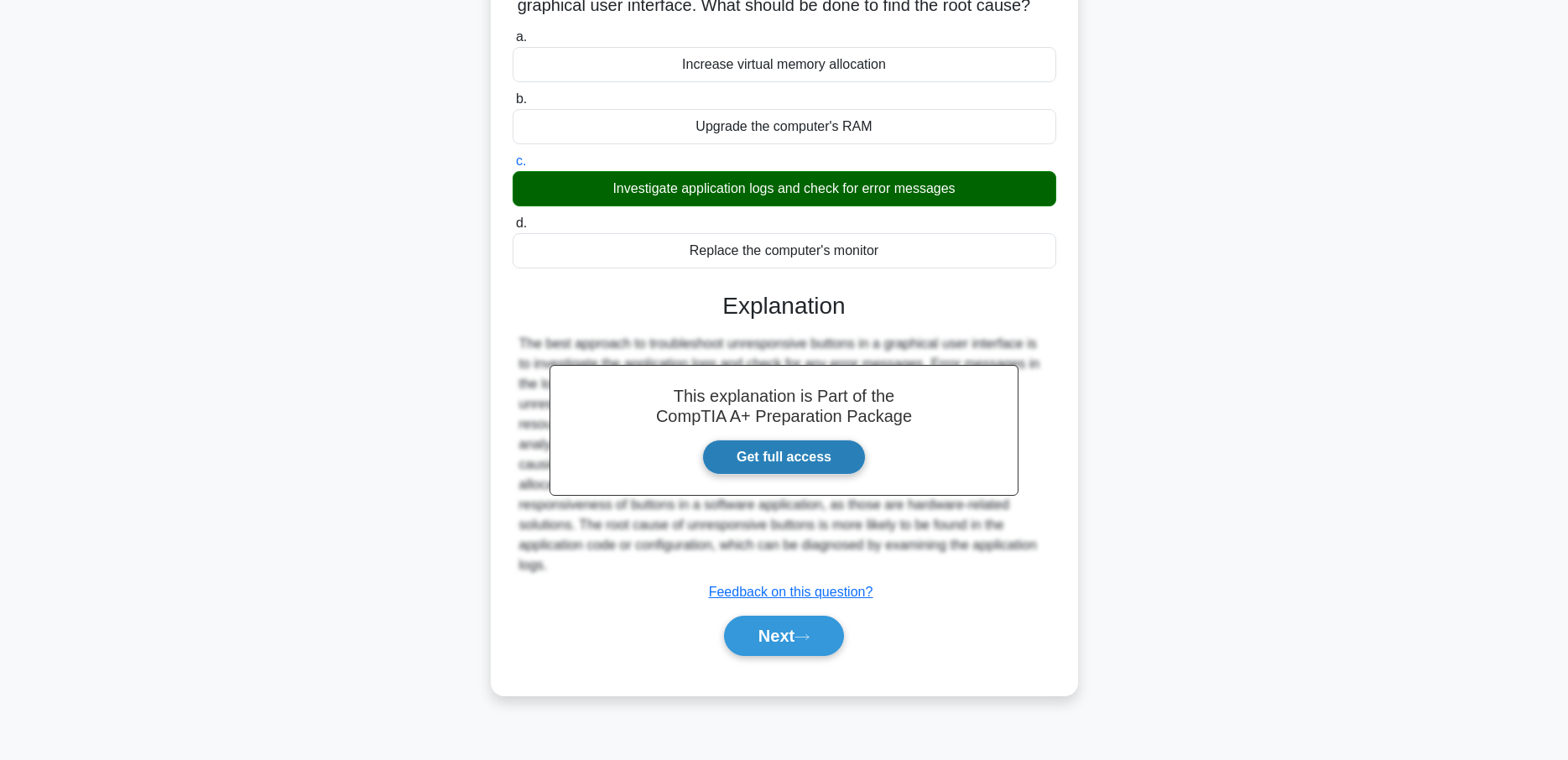
click at [803, 459] on link "Get full access" at bounding box center [784, 457] width 164 height 35
